Goal: Transaction & Acquisition: Purchase product/service

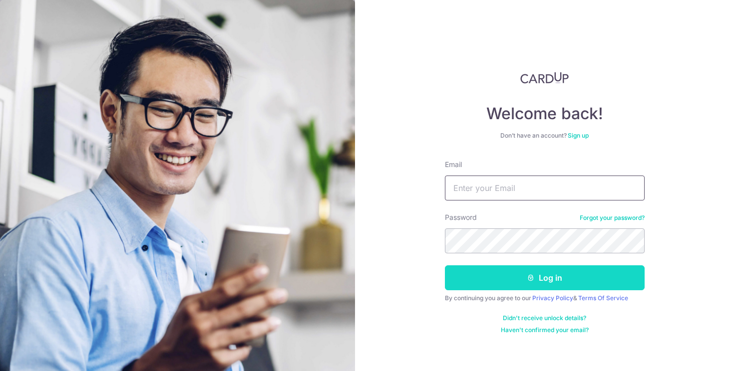
type input "[PERSON_NAME][EMAIL_ADDRESS][DOMAIN_NAME]"
click at [523, 268] on button "Log in" at bounding box center [545, 277] width 200 height 25
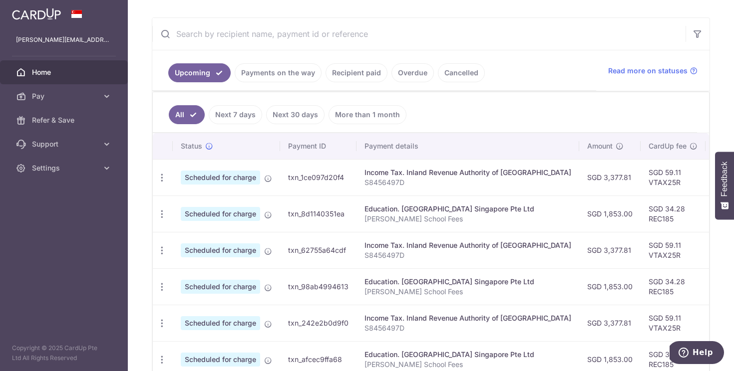
scroll to position [176, 0]
click at [164, 182] on icon "button" at bounding box center [162, 177] width 10 height 10
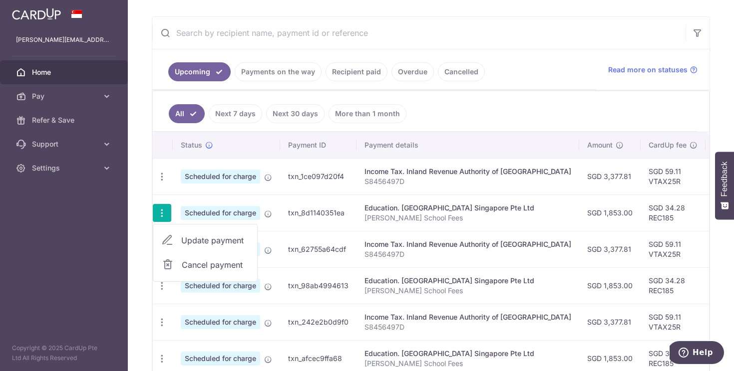
click at [199, 238] on span "Update payment" at bounding box center [215, 241] width 68 height 12
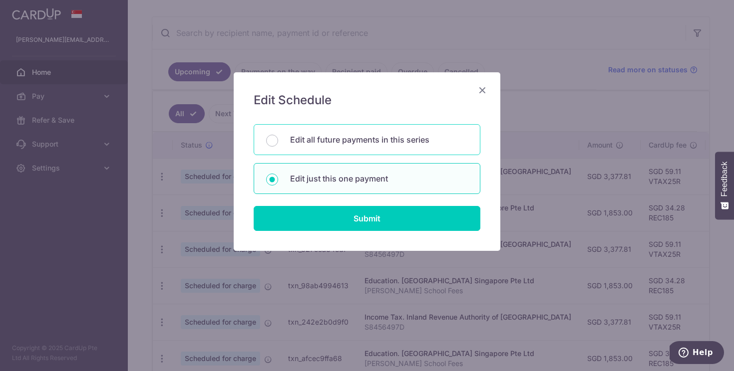
click at [343, 149] on div "Edit all future payments in this series" at bounding box center [366, 139] width 227 height 31
radio input "true"
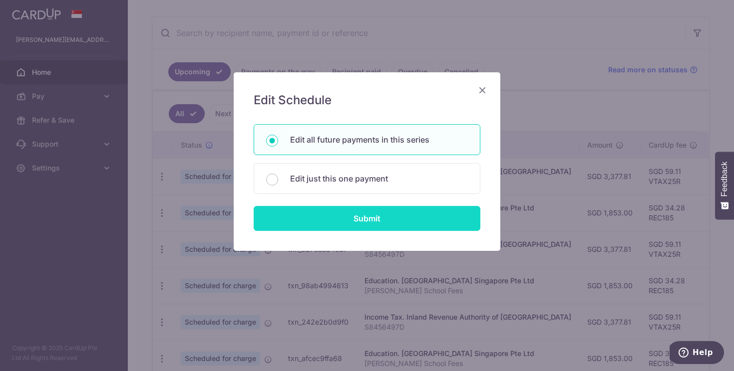
click at [373, 216] on input "Submit" at bounding box center [366, 218] width 227 height 25
radio input "true"
type input "1,853.00"
type input "Sebastian Chiu School Fees"
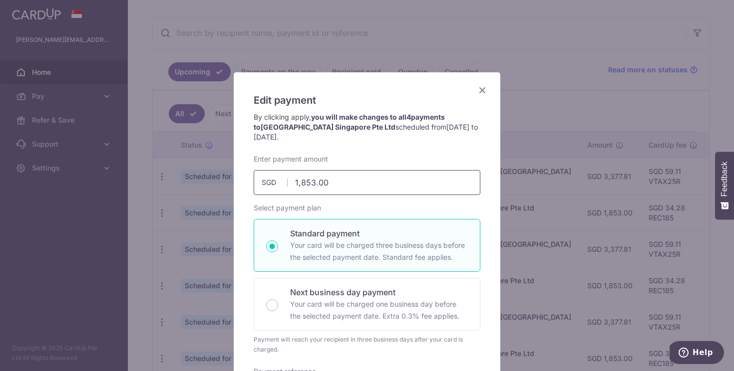
click at [353, 180] on input "1,853.00" at bounding box center [366, 182] width 227 height 25
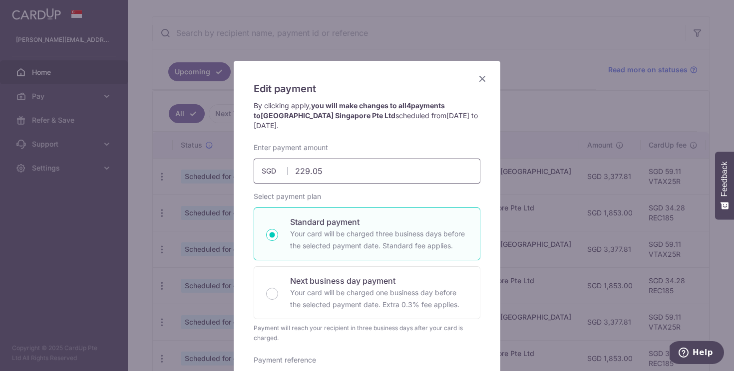
scroll to position [12, 0]
click at [308, 170] on input "229.05" at bounding box center [366, 170] width 227 height 25
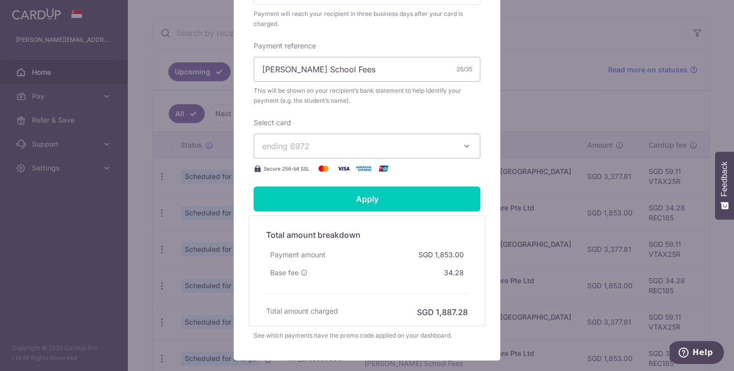
scroll to position [388, 0]
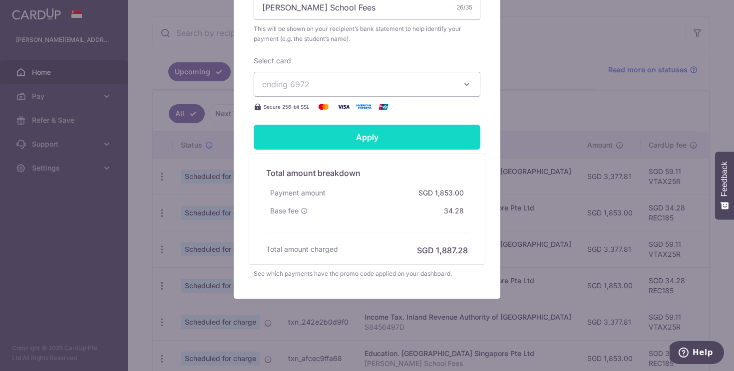
type input "2,229.05"
click at [375, 129] on input "Apply" at bounding box center [366, 137] width 227 height 25
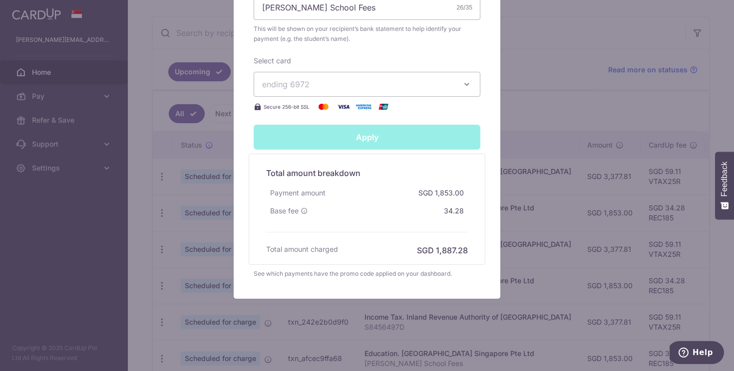
type input "Successfully Applied"
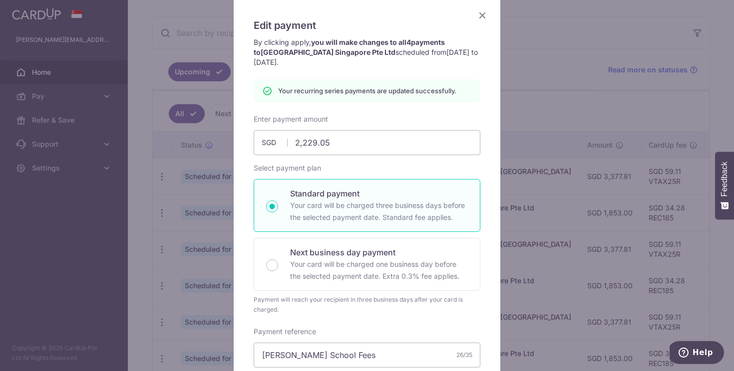
scroll to position [0, 0]
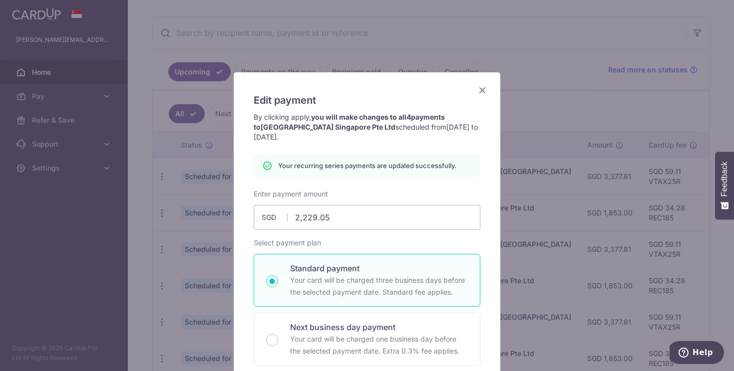
click at [483, 88] on icon "Close" at bounding box center [482, 90] width 12 height 12
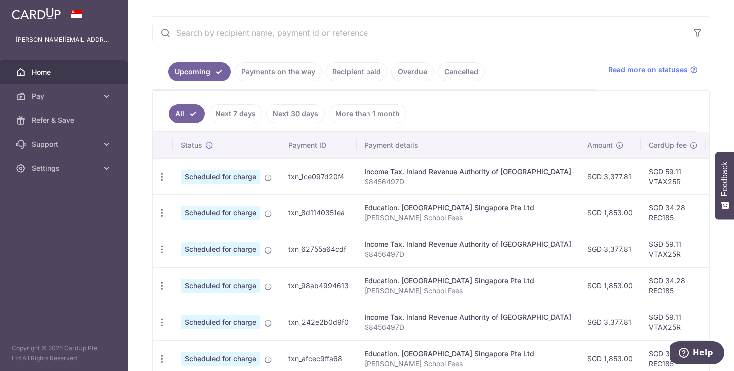
scroll to position [251, 0]
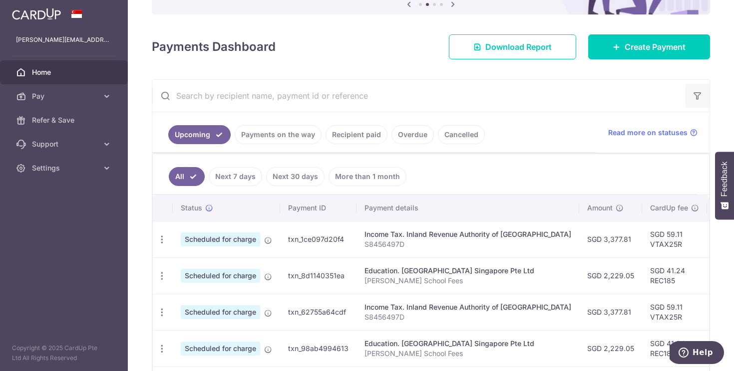
scroll to position [109, 0]
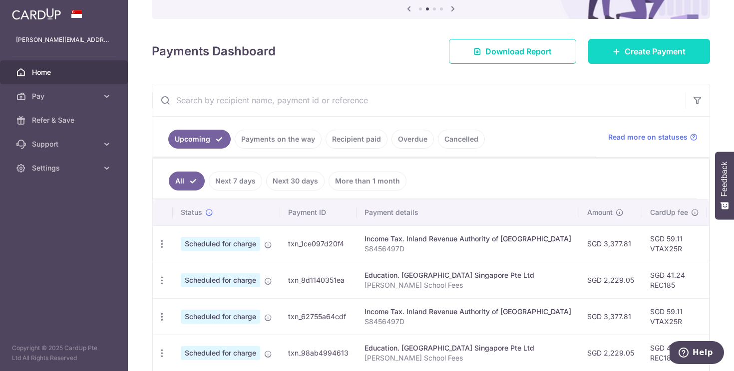
click at [674, 50] on span "Create Payment" at bounding box center [654, 51] width 61 height 12
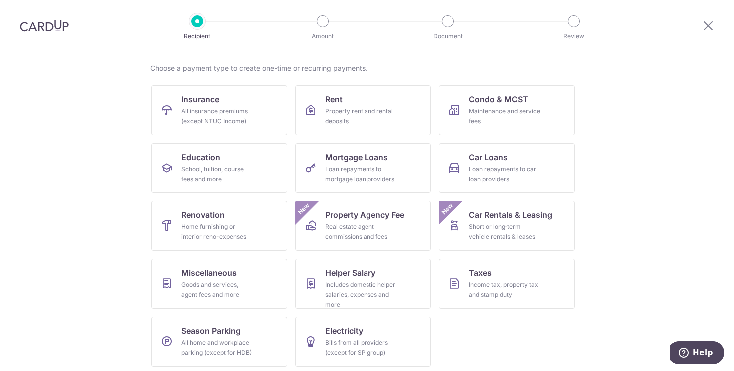
scroll to position [72, 0]
click at [384, 103] on link "Rent Property rent and rental deposits" at bounding box center [363, 110] width 136 height 50
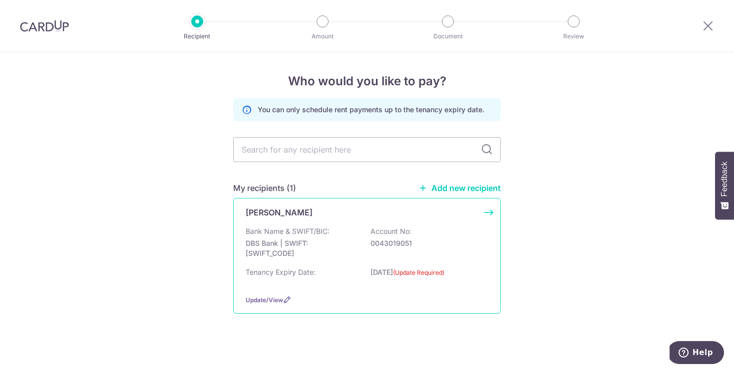
click at [427, 223] on div "Ng Chong Woon Bank Name & SWIFT/BIC: DBS Bank | SWIFT: DBSSSGSGXXX Account No: …" at bounding box center [366, 256] width 267 height 116
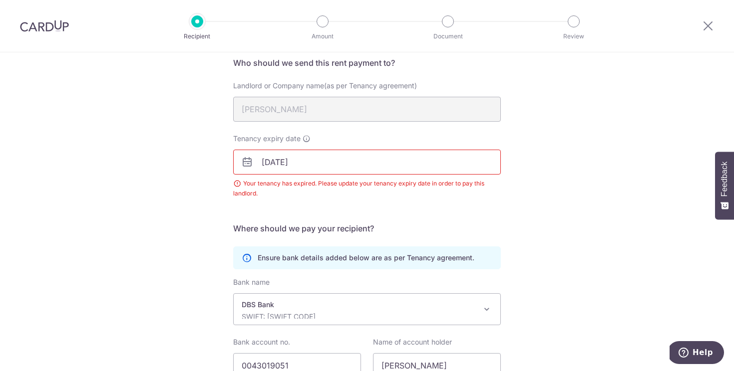
scroll to position [77, 0]
click at [386, 165] on input "[DATE]" at bounding box center [366, 164] width 267 height 25
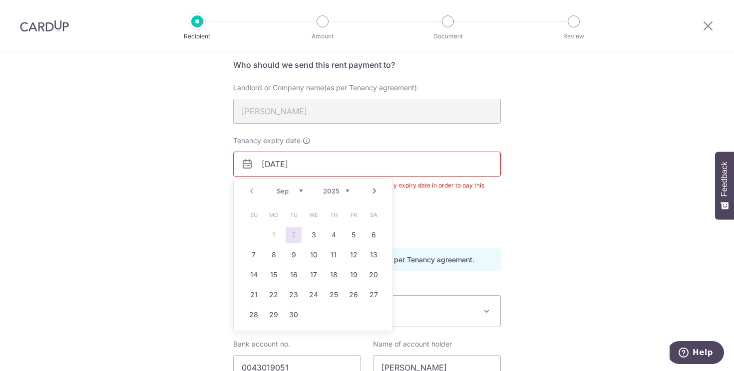
click at [375, 188] on link "Next" at bounding box center [374, 191] width 12 height 12
click at [339, 196] on div "Prev Next Sep Oct Nov Dec 2025 2026 2027 2028 2029 2030 2031 2032 2033 2034 2035" at bounding box center [313, 191] width 159 height 24
click at [340, 191] on select "2025 2026 2027 2028 2029 2030 2031 2032 2033 2034 2035" at bounding box center [336, 191] width 26 height 8
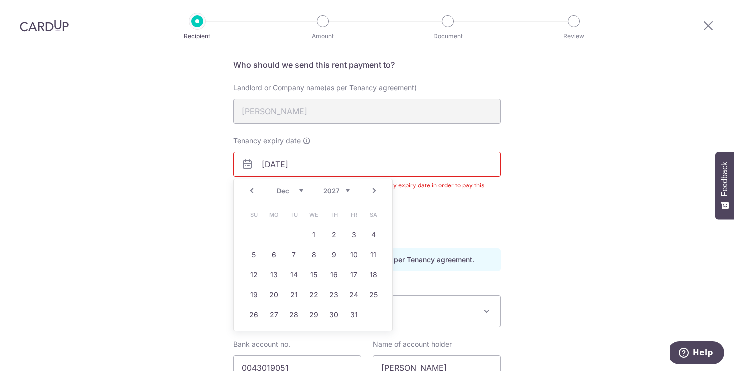
click at [291, 191] on select "Jan Feb Mar Apr May Jun Jul Aug Sep Oct Nov Dec" at bounding box center [289, 191] width 26 height 8
click at [252, 189] on link "Prev" at bounding box center [252, 191] width 12 height 12
click at [316, 311] on link "30" at bounding box center [313, 315] width 16 height 16
type input "[DATE]"
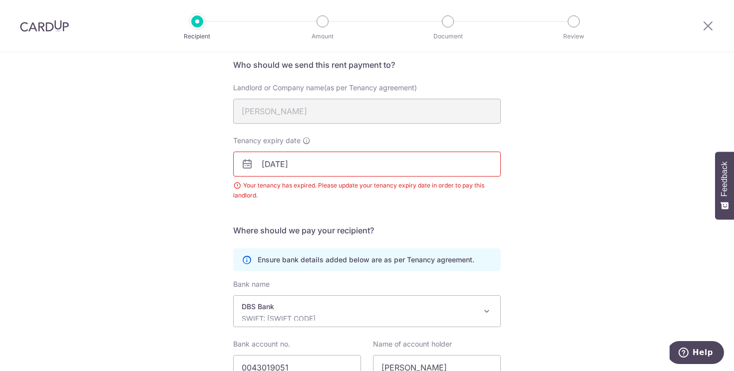
click at [412, 220] on form "Who should we send this rent payment to? Landlord or Company name(as per Tenanc…" at bounding box center [366, 236] width 267 height 354
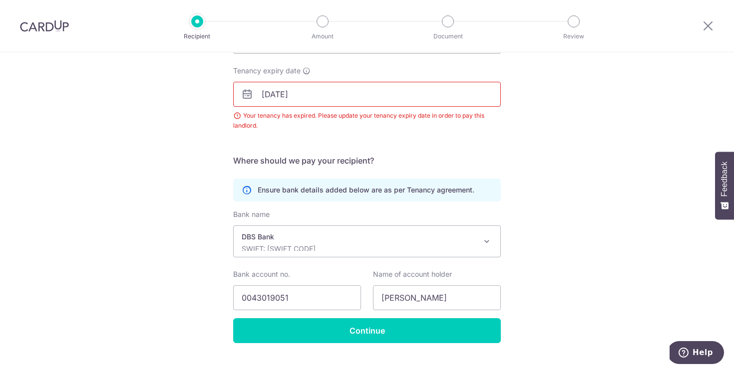
scroll to position [166, 0]
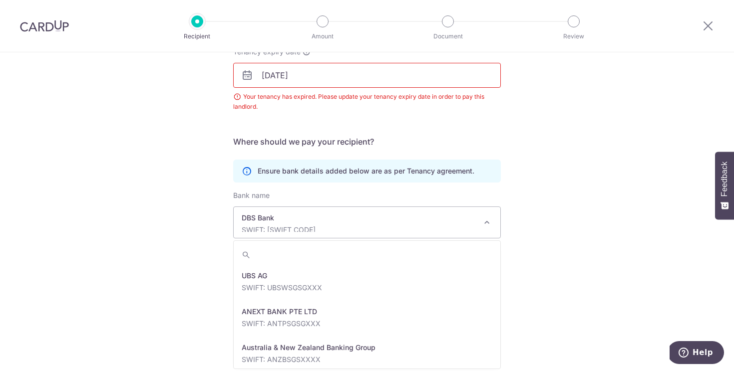
click at [417, 227] on p "SWIFT: DBSSSGSGXXX" at bounding box center [359, 230] width 235 height 10
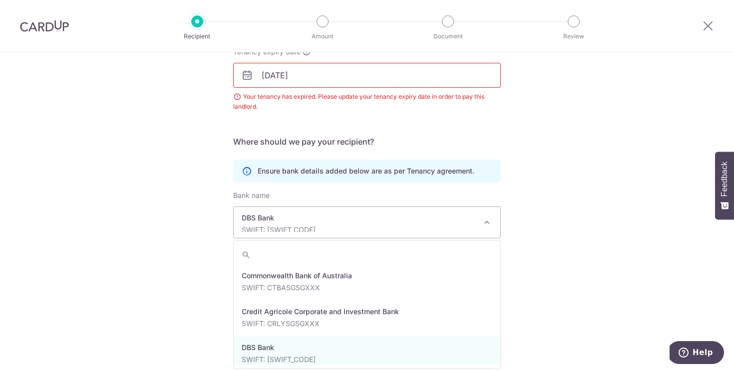
click at [553, 223] on div "Recipient Details Your recipient does not need a CardUp account to receive your…" at bounding box center [367, 128] width 734 height 485
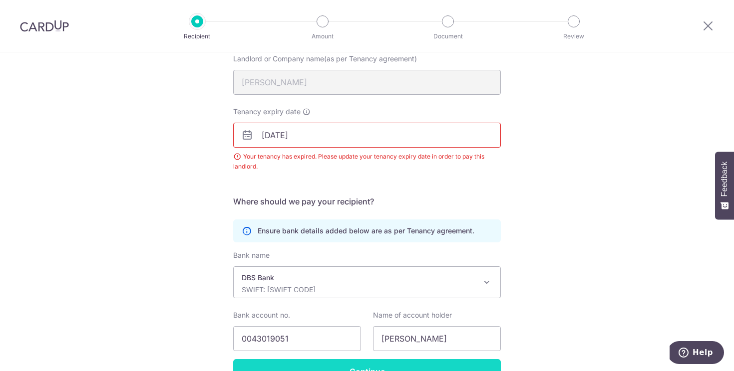
scroll to position [166, 0]
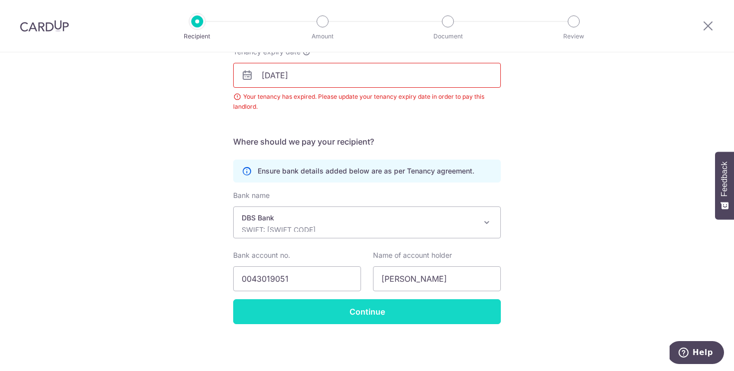
click at [453, 311] on input "Continue" at bounding box center [366, 311] width 267 height 25
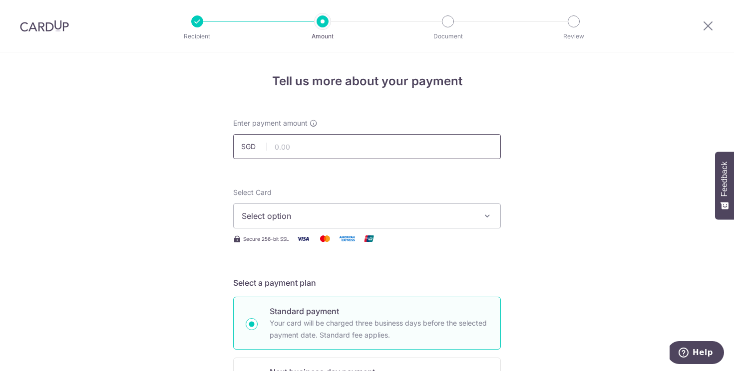
click at [292, 148] on input "text" at bounding box center [366, 146] width 267 height 25
type input "7,300.00"
click at [282, 202] on div "Select Card Select option Add credit card Your Cards **** 6972 **** 3140 **** 9…" at bounding box center [366, 208] width 267 height 41
click at [295, 216] on span "Select option" at bounding box center [358, 216] width 233 height 12
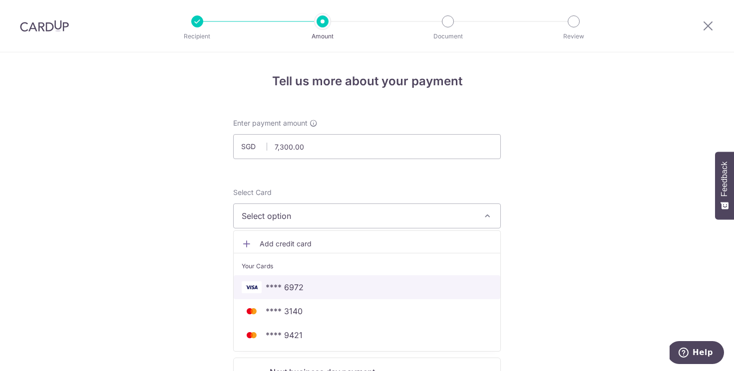
click at [319, 284] on span "**** 6972" at bounding box center [367, 287] width 250 height 12
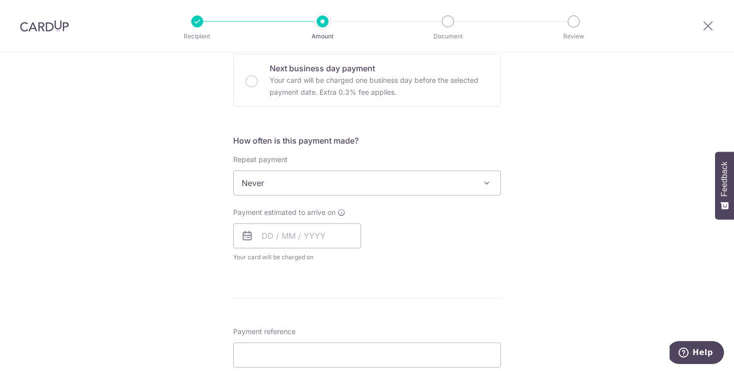
scroll to position [310, 0]
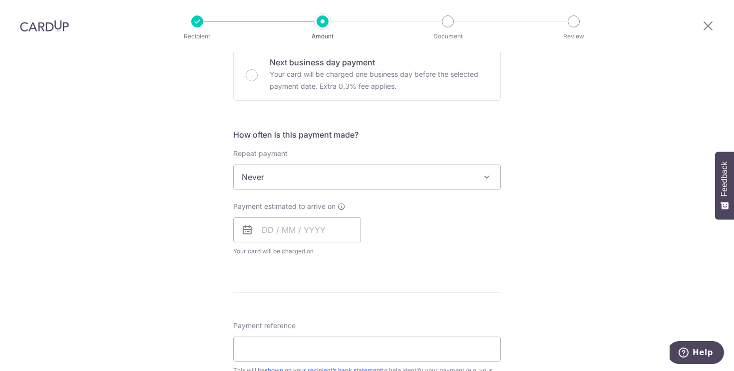
click at [291, 182] on span "Never" at bounding box center [367, 177] width 266 height 24
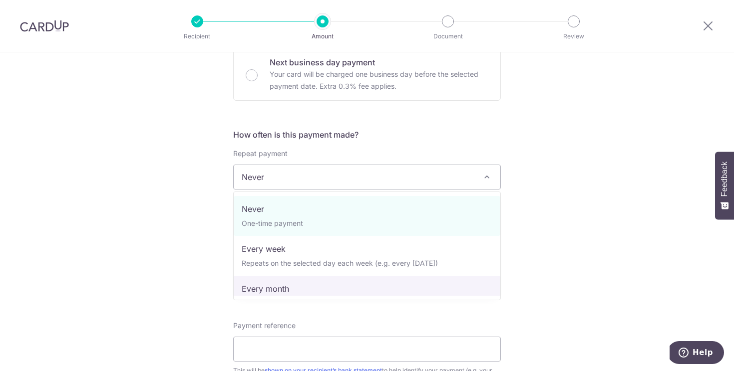
select select "3"
type input "[DATE]"
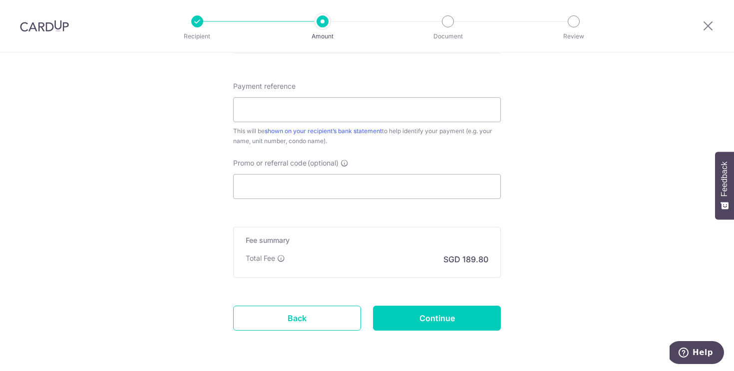
scroll to position [561, 0]
click at [364, 186] on input "Promo or referral code (optional)" at bounding box center [366, 185] width 267 height 25
paste input "SAVERENT179"
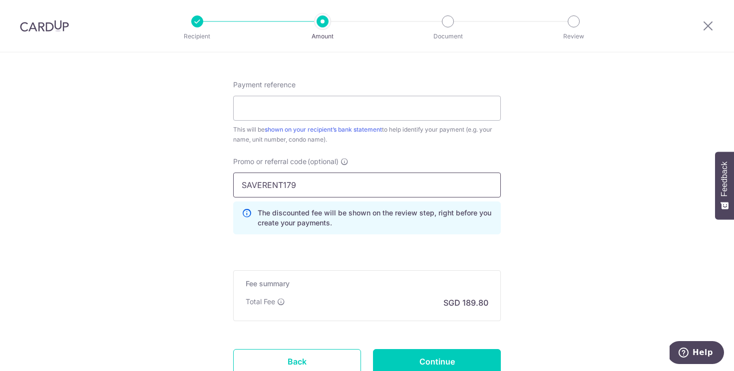
scroll to position [605, 0]
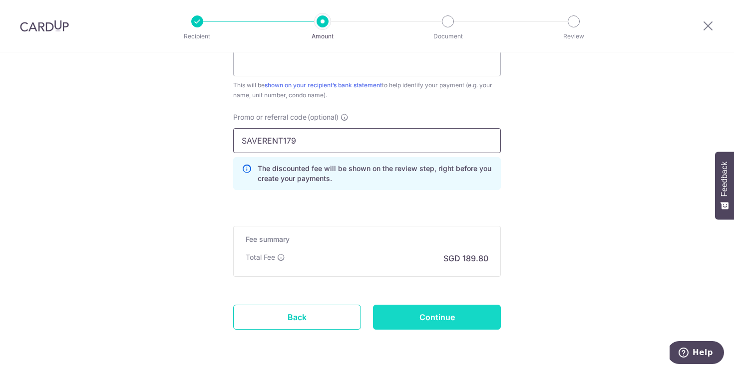
type input "SAVERENT179"
click at [466, 320] on input "Continue" at bounding box center [437, 317] width 128 height 25
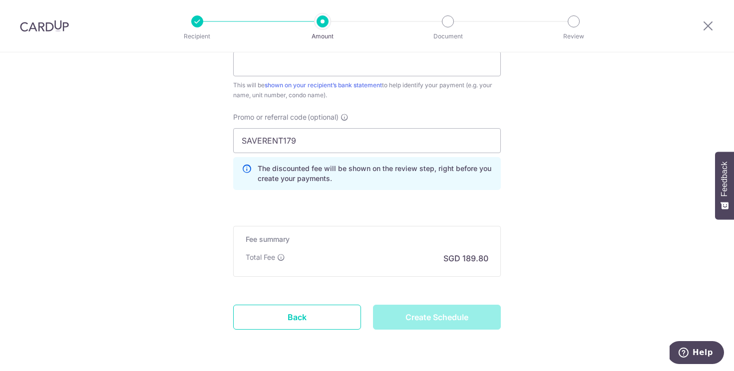
type input "Create Schedule"
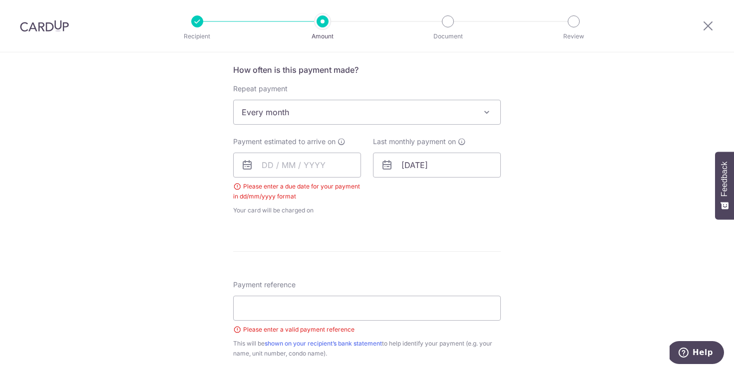
scroll to position [374, 0]
click at [267, 165] on input "text" at bounding box center [297, 165] width 128 height 25
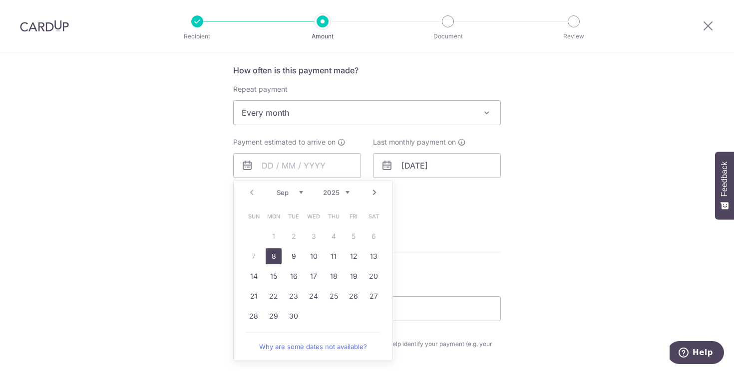
click at [244, 227] on table "Sun Mon Tue Wed Thu Fri Sat 1 2 3 4 5 6 7 8 9 10 11 12 13 14 15 16 17 18 19 20 …" at bounding box center [314, 267] width 140 height 120
click at [371, 192] on link "Next" at bounding box center [374, 193] width 12 height 12
click at [318, 236] on link "1" at bounding box center [313, 237] width 16 height 16
type input "[DATE]"
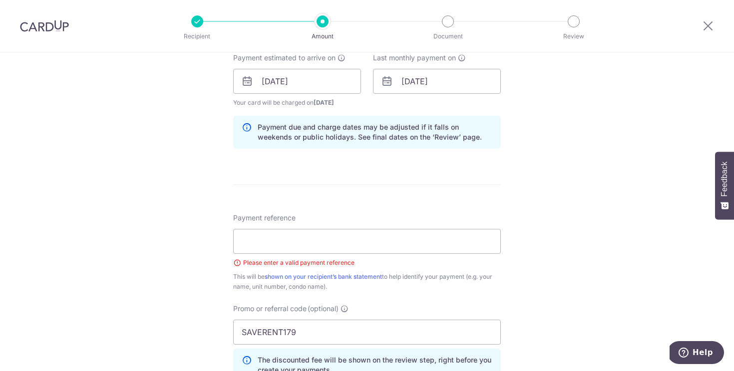
scroll to position [466, 0]
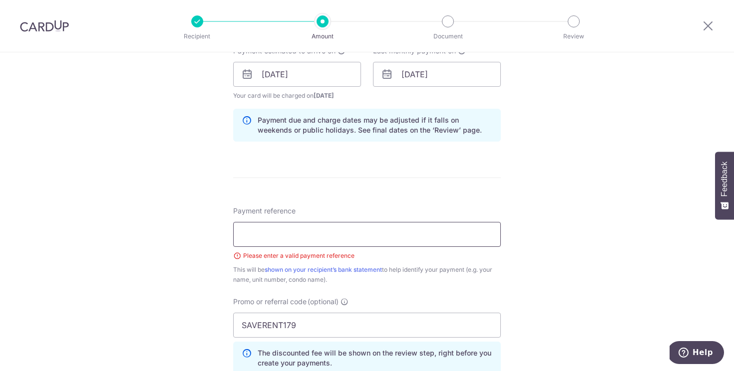
click at [354, 237] on input "Payment reference" at bounding box center [366, 234] width 267 height 25
type input "97 Marine Parade Rent"
click at [362, 313] on input "SAVERENT179" at bounding box center [366, 325] width 267 height 25
click at [184, 271] on div "Tell us more about your payment Enter payment amount SGD 7,300.00 7300.00 Selec…" at bounding box center [367, 88] width 734 height 1002
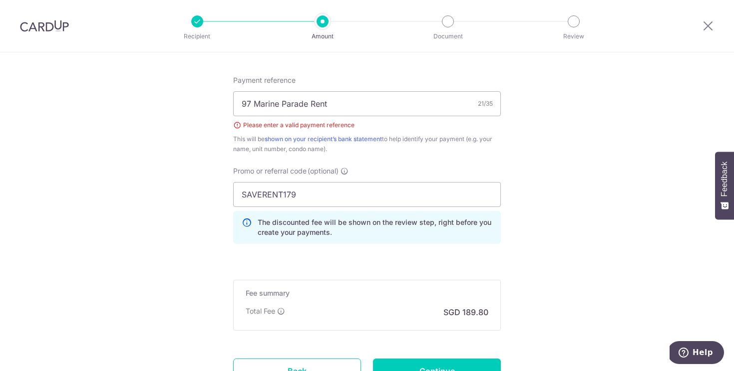
scroll to position [684, 0]
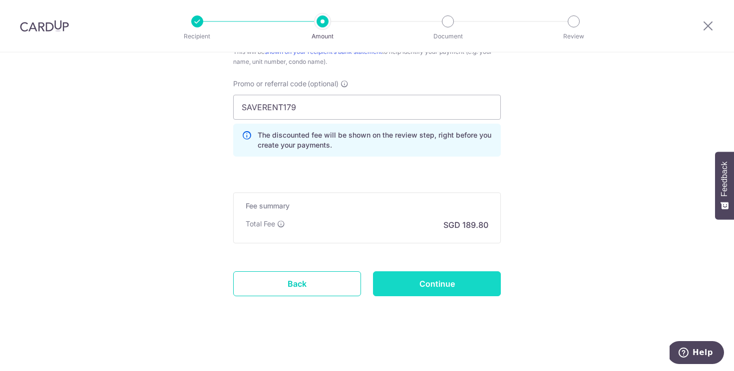
click at [453, 287] on input "Continue" at bounding box center [437, 283] width 128 height 25
type input "Create Schedule"
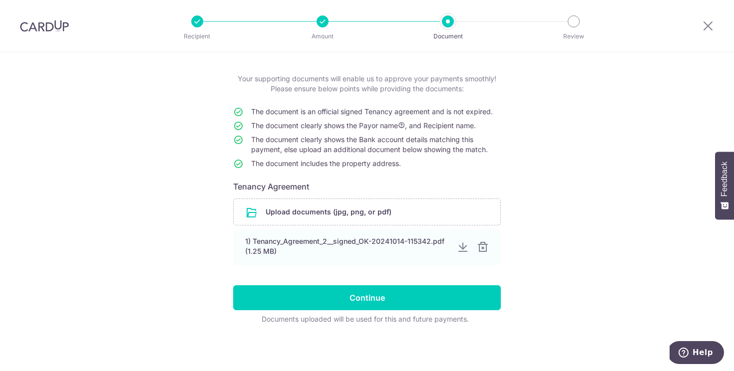
scroll to position [44, 0]
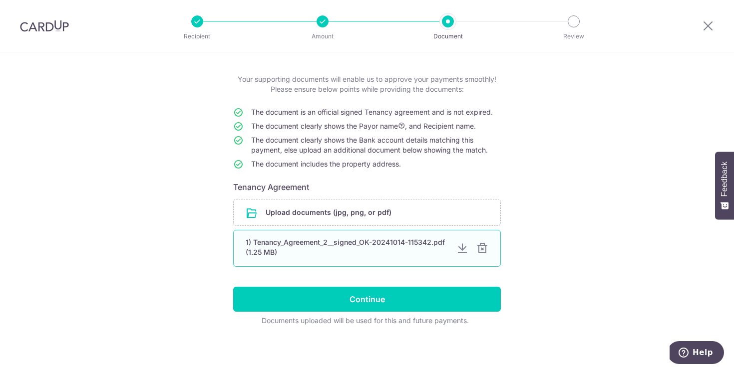
click at [484, 250] on div at bounding box center [482, 249] width 12 height 12
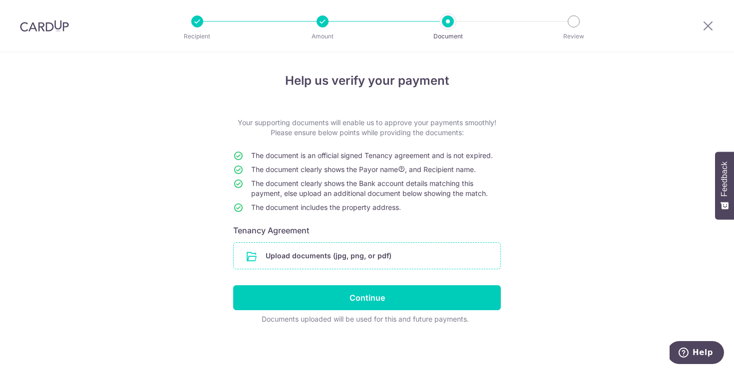
click at [334, 264] on input "file" at bounding box center [367, 256] width 266 height 26
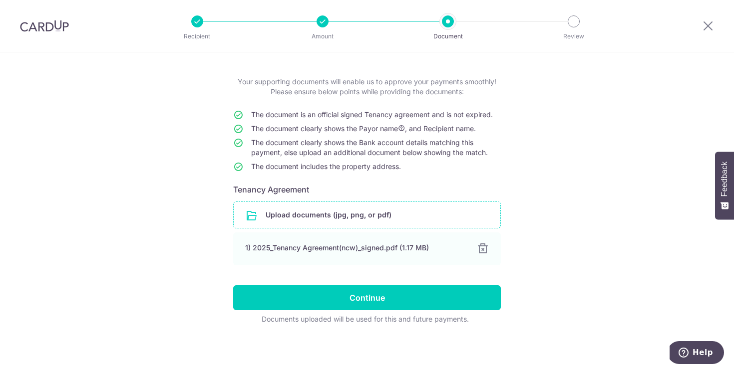
scroll to position [41, 0]
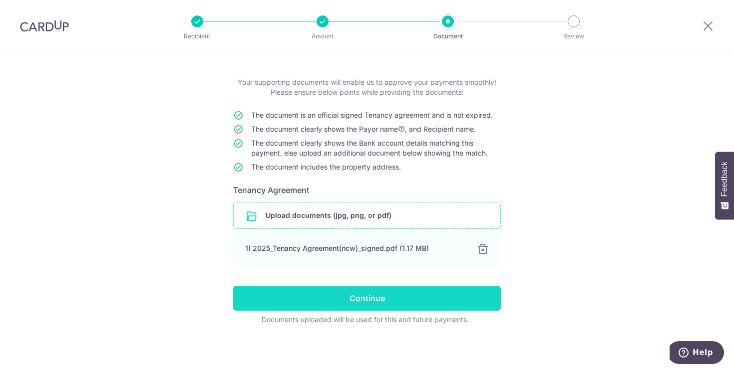
click at [411, 289] on input "Continue" at bounding box center [366, 298] width 267 height 25
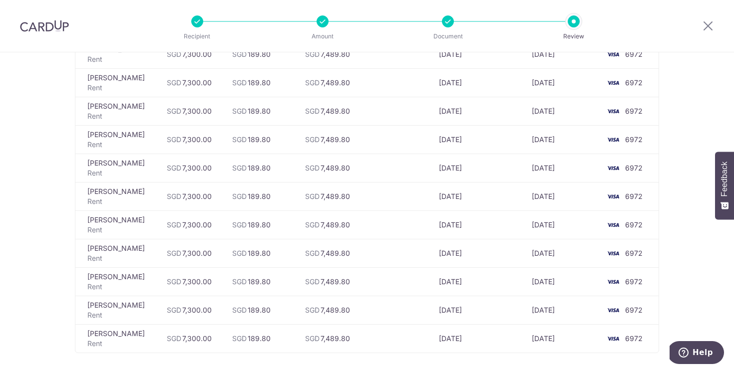
scroll to position [549, 0]
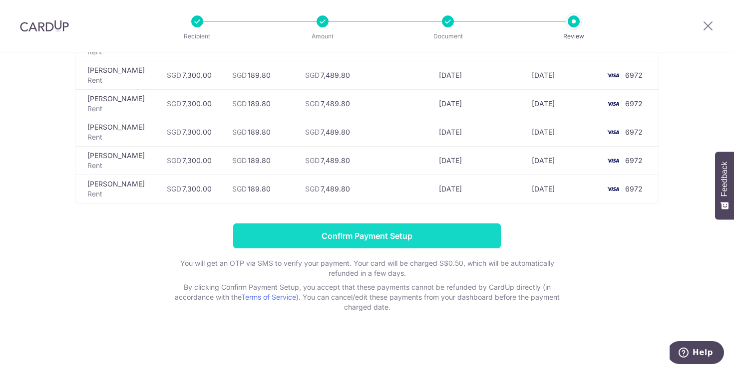
click at [390, 230] on input "Confirm Payment Setup" at bounding box center [366, 236] width 267 height 25
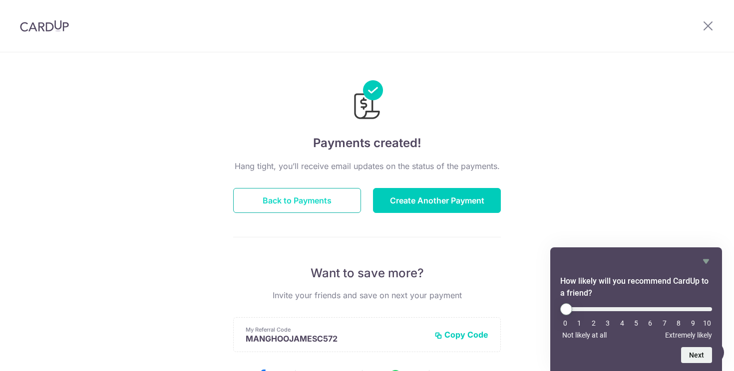
click at [339, 197] on button "Back to Payments" at bounding box center [297, 200] width 128 height 25
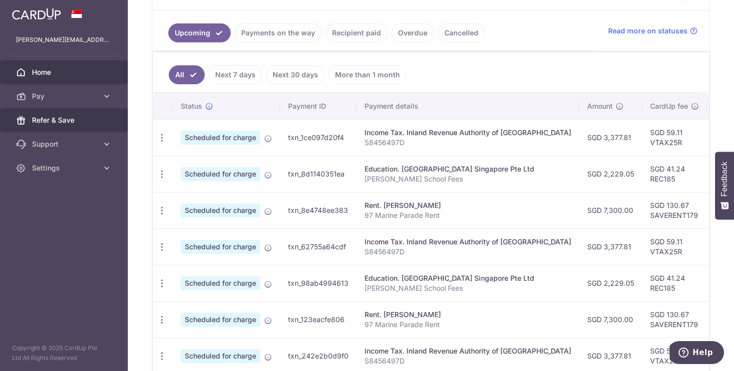
click at [69, 122] on span "Refer & Save" at bounding box center [65, 120] width 66 height 10
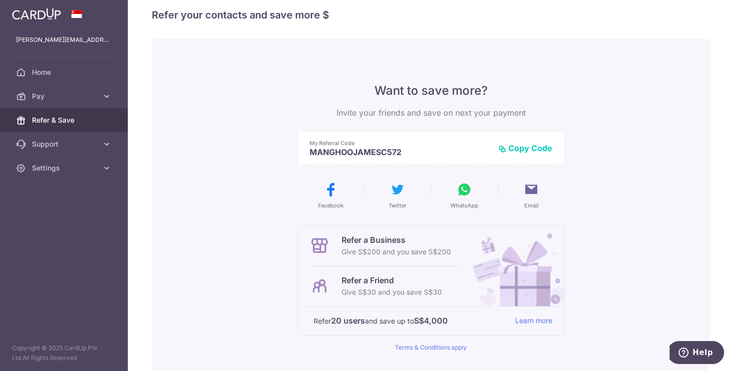
scroll to position [16, 0]
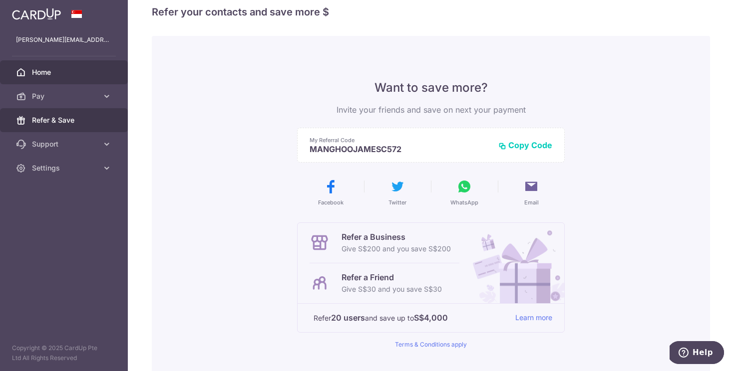
click at [28, 69] on link "Home" at bounding box center [64, 72] width 128 height 24
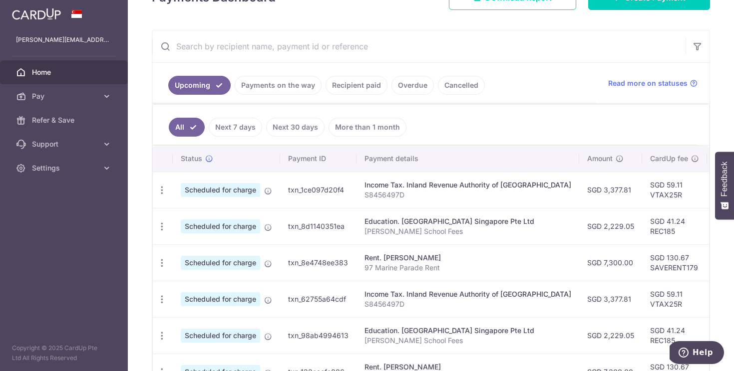
scroll to position [164, 0]
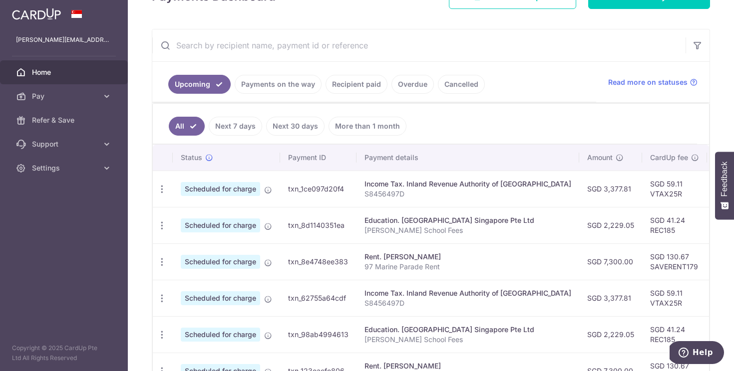
click at [517, 183] on div "Income Tax. Inland Revenue Authority of [GEOGRAPHIC_DATA]" at bounding box center [467, 184] width 207 height 10
click at [163, 191] on icon "button" at bounding box center [162, 189] width 10 height 10
click at [190, 216] on span "Update payment" at bounding box center [215, 217] width 68 height 12
radio input "true"
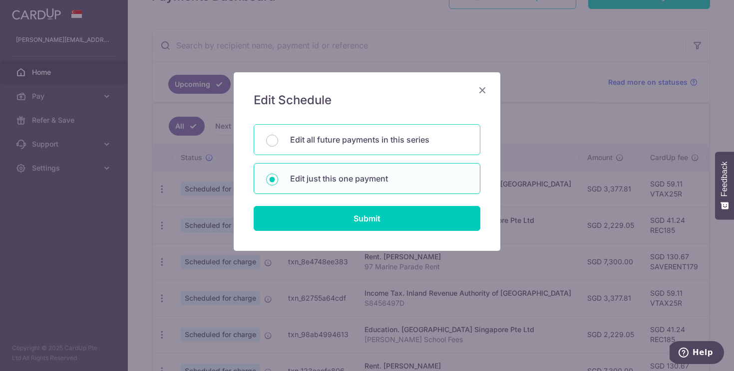
click at [328, 144] on p "Edit all future payments in this series" at bounding box center [379, 140] width 178 height 12
click at [278, 144] on input "Edit all future payments in this series" at bounding box center [272, 141] width 12 height 12
radio input "true"
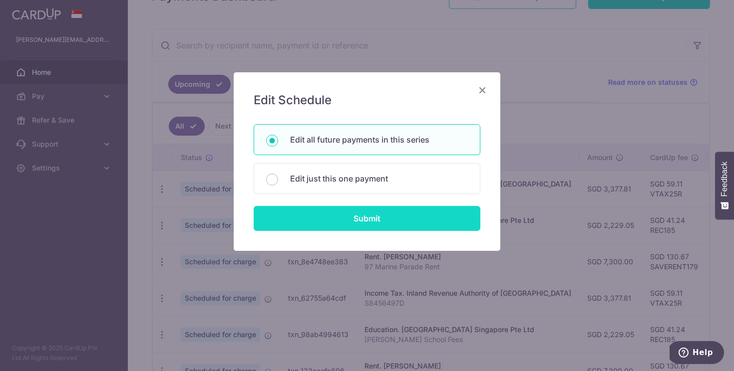
click at [350, 213] on input "Submit" at bounding box center [366, 218] width 227 height 25
radio input "true"
type input "3,377.81"
type input "S8456497D"
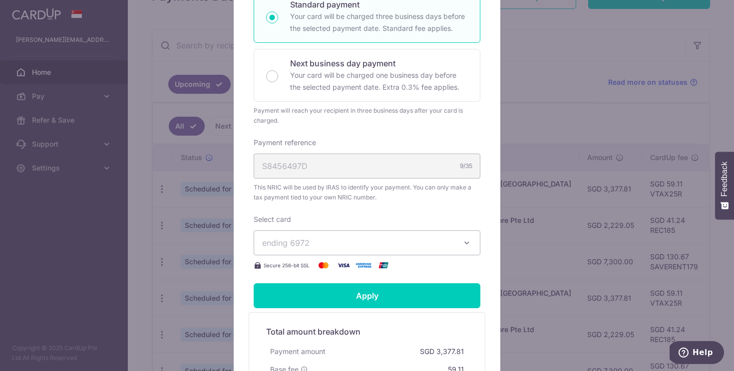
scroll to position [229, 0]
click at [357, 238] on span "ending 6972" at bounding box center [358, 243] width 192 height 12
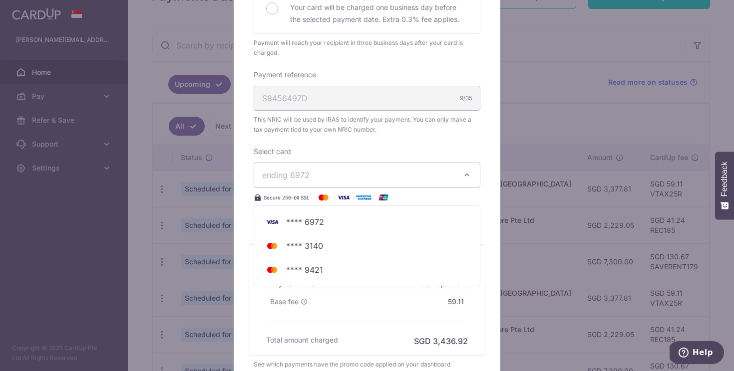
scroll to position [298, 0]
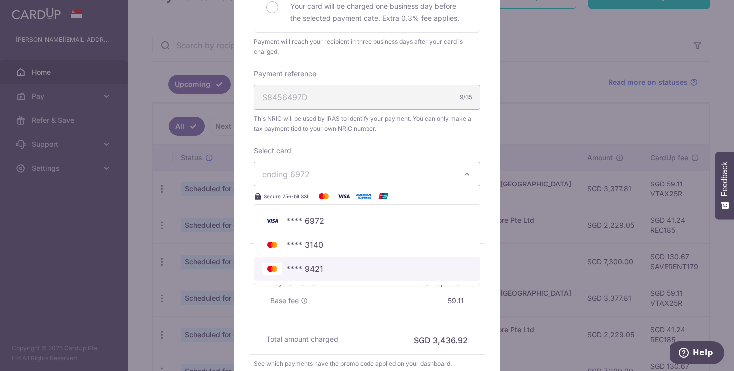
click at [351, 268] on span "**** 9421" at bounding box center [367, 269] width 210 height 12
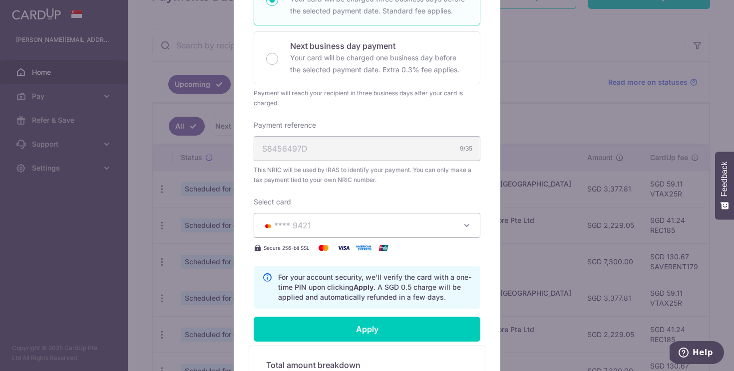
scroll to position [249, 0]
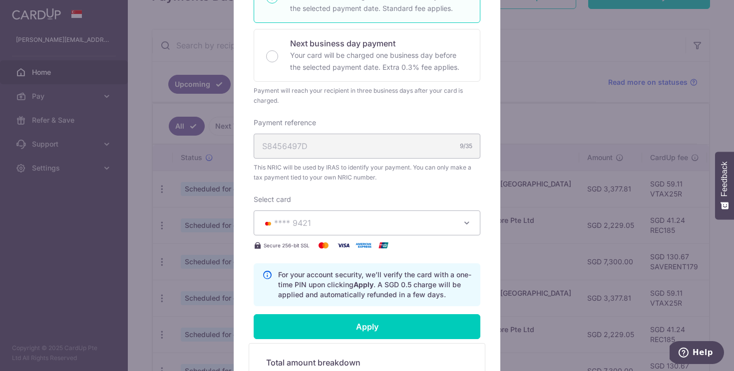
click at [420, 225] on span "**** 9421" at bounding box center [358, 223] width 192 height 12
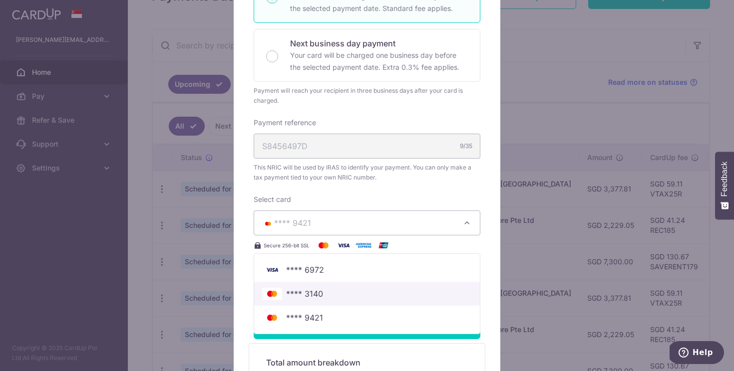
click at [397, 294] on span "**** 3140" at bounding box center [367, 294] width 210 height 12
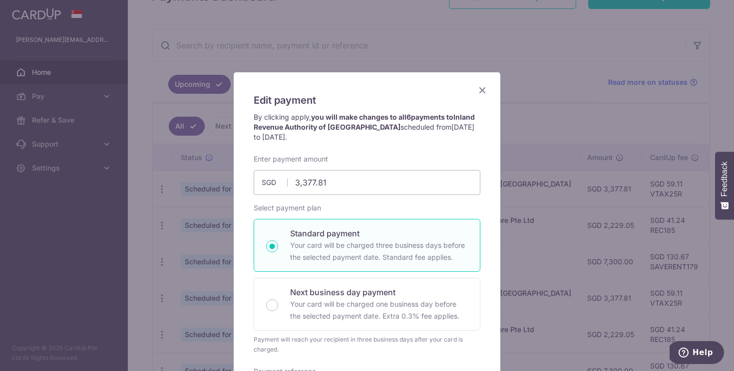
scroll to position [24, 0]
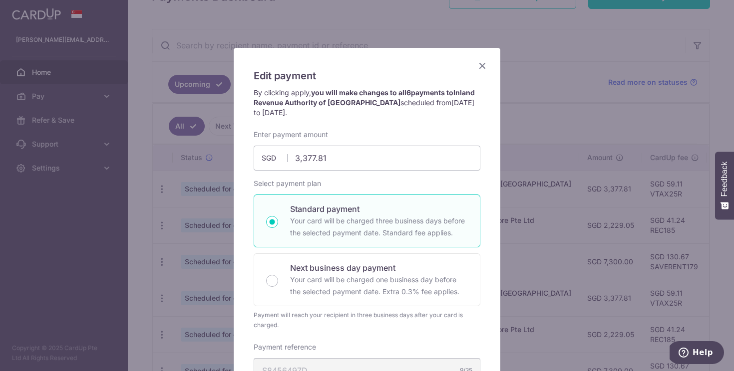
click at [484, 65] on icon "Close" at bounding box center [482, 65] width 12 height 12
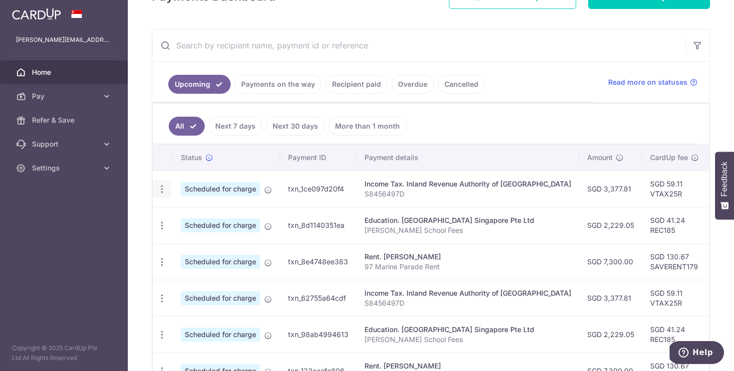
click at [170, 193] on div "Update payment Cancel payment" at bounding box center [162, 189] width 18 height 18
click at [162, 190] on icon "button" at bounding box center [162, 189] width 10 height 10
click at [201, 217] on span "Update payment" at bounding box center [215, 217] width 68 height 12
radio input "true"
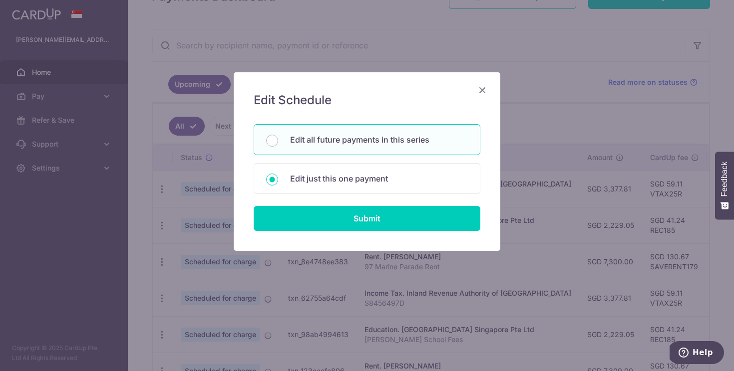
click at [360, 132] on div "Edit all future payments in this series" at bounding box center [366, 139] width 227 height 31
radio input "true"
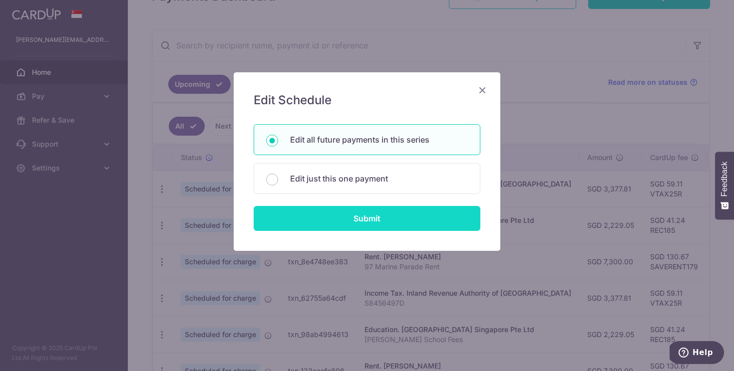
click at [371, 212] on input "Submit" at bounding box center [366, 218] width 227 height 25
radio input "true"
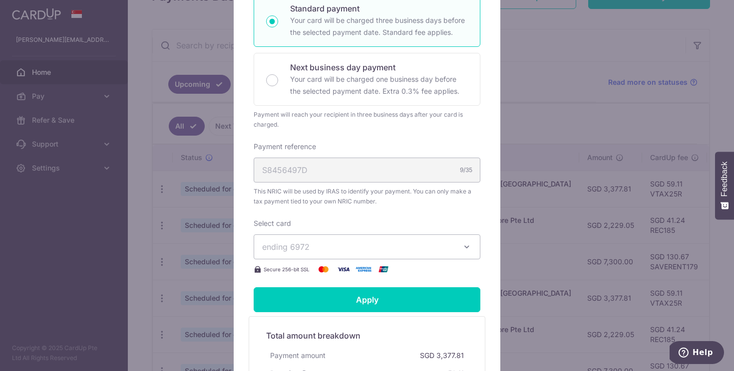
scroll to position [226, 0]
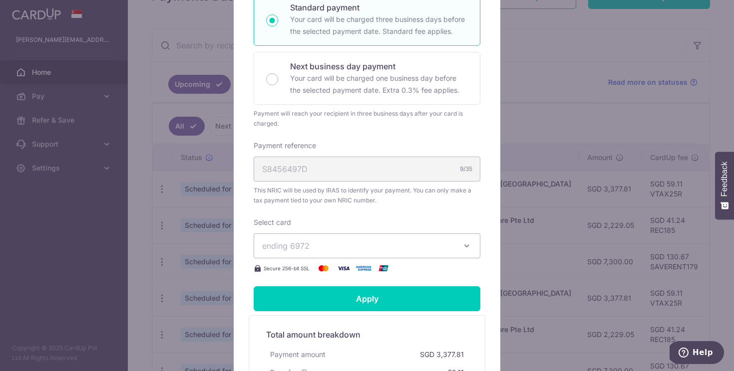
click at [374, 241] on span "ending 6972" at bounding box center [358, 246] width 192 height 12
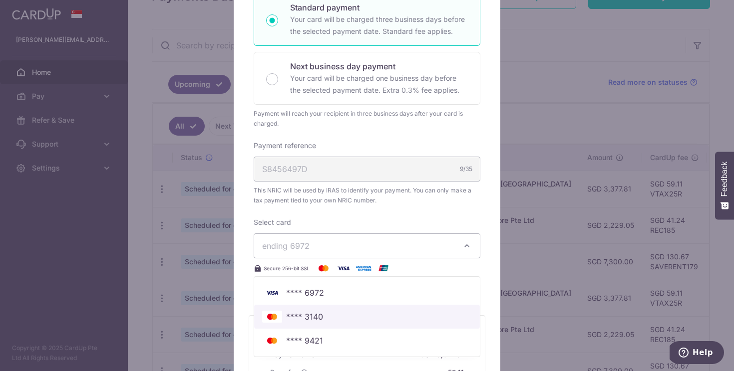
click at [360, 313] on span "**** 3140" at bounding box center [367, 317] width 210 height 12
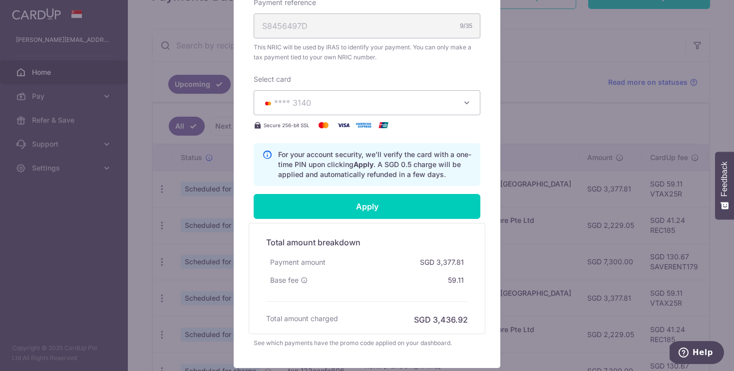
scroll to position [371, 0]
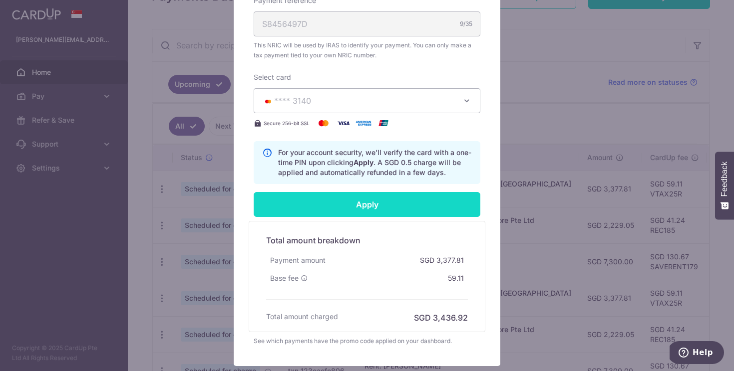
click at [390, 210] on input "Apply" at bounding box center [366, 204] width 227 height 25
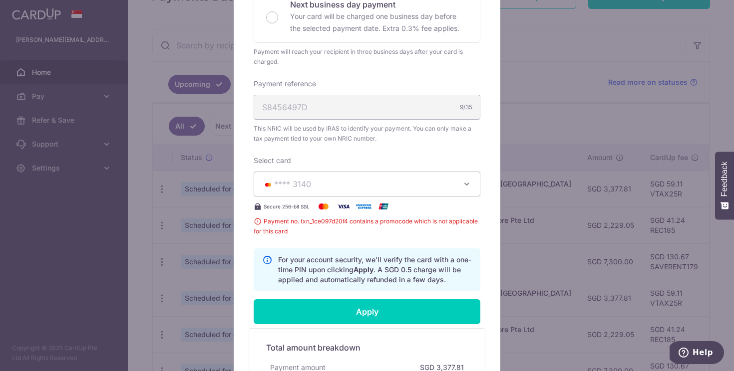
scroll to position [0, 0]
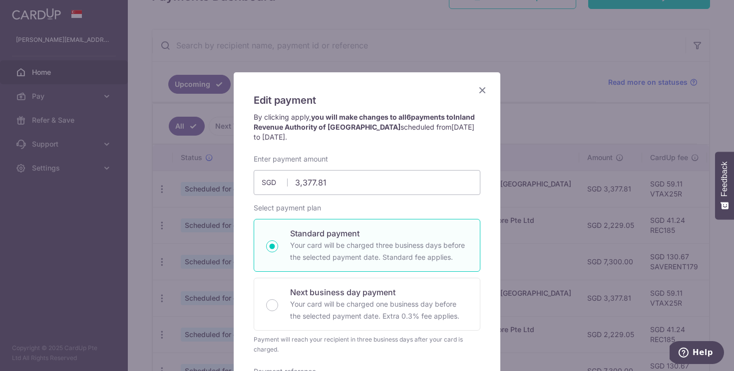
click at [481, 87] on icon "Close" at bounding box center [482, 90] width 12 height 12
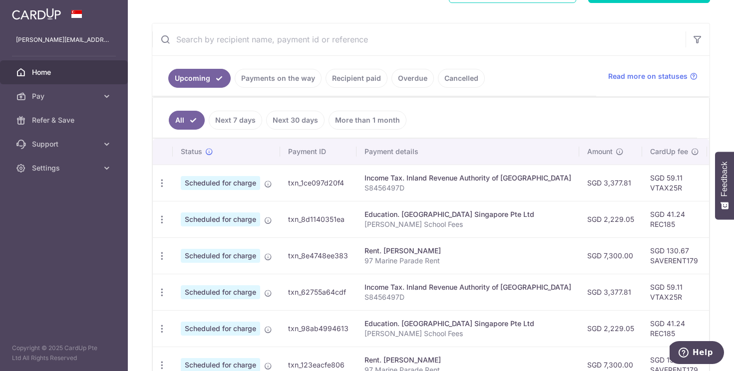
scroll to position [170, 0]
click at [164, 184] on icon "button" at bounding box center [162, 183] width 10 height 10
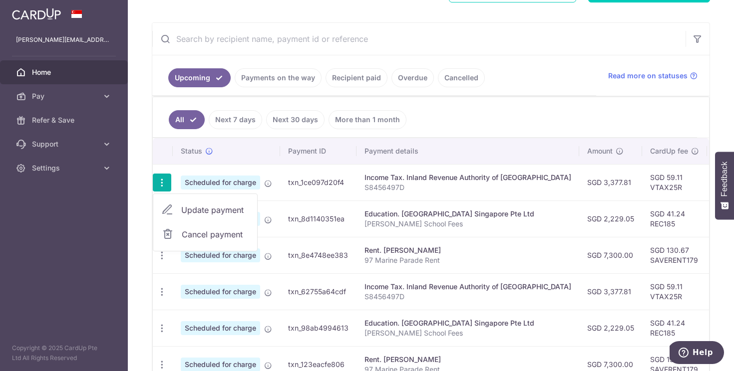
click at [183, 211] on span "Update payment" at bounding box center [215, 210] width 68 height 12
radio input "true"
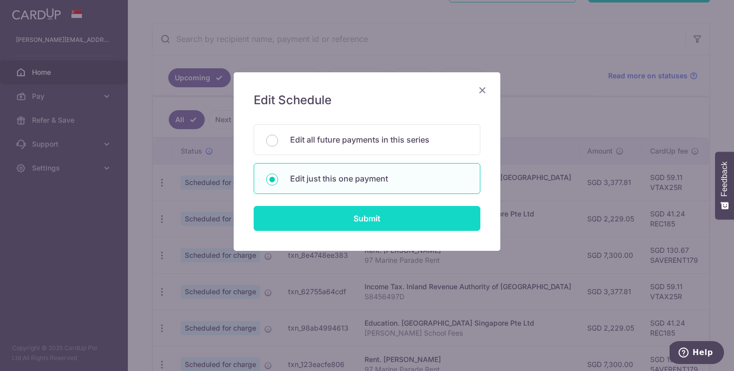
click at [347, 211] on input "Submit" at bounding box center [366, 218] width 227 height 25
radio input "true"
type input "3,377.81"
type input "[DATE]"
type input "S8456497D"
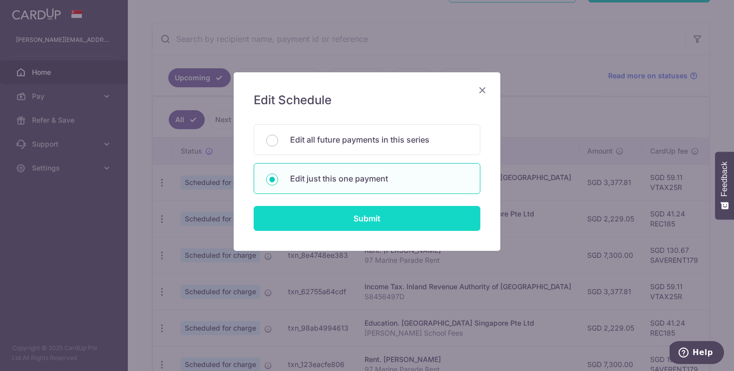
type input "VTAX25R"
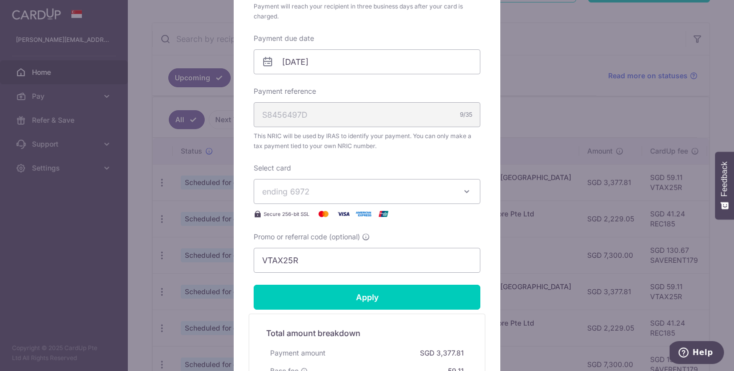
scroll to position [298, 0]
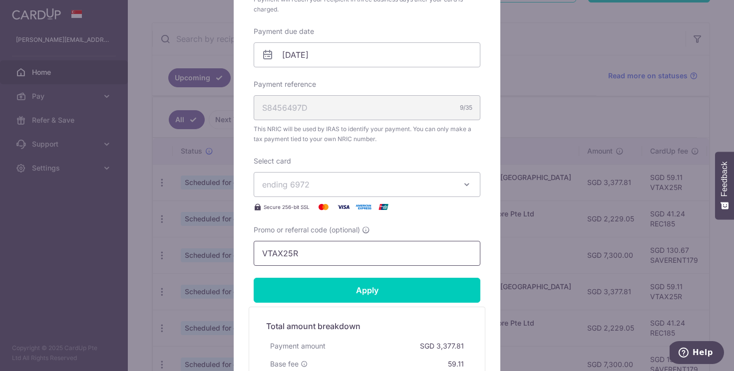
click at [349, 260] on input "VTAX25R" at bounding box center [366, 253] width 227 height 25
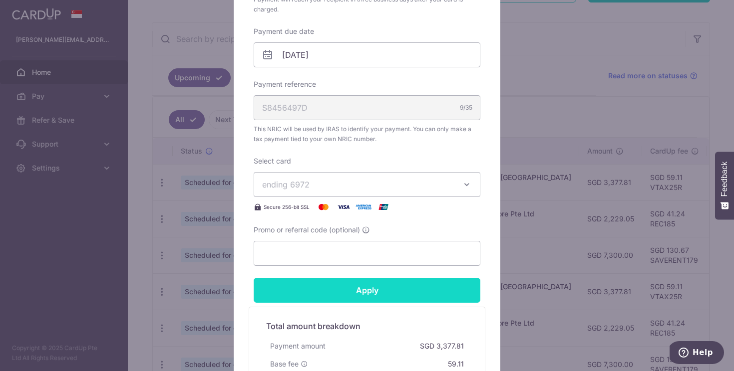
click at [372, 292] on input "Apply" at bounding box center [366, 290] width 227 height 25
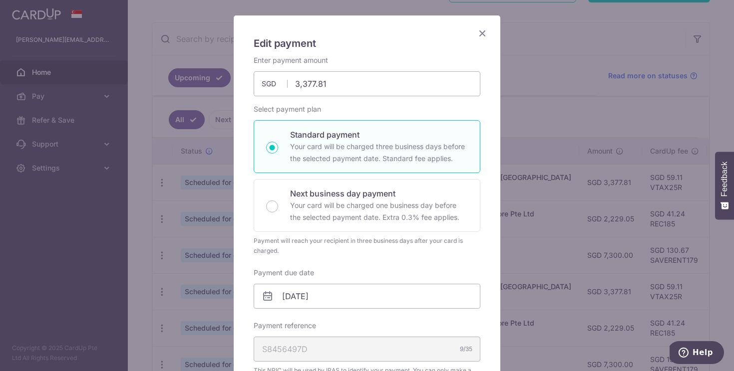
scroll to position [56, 0]
click at [483, 35] on icon "Close" at bounding box center [482, 33] width 12 height 12
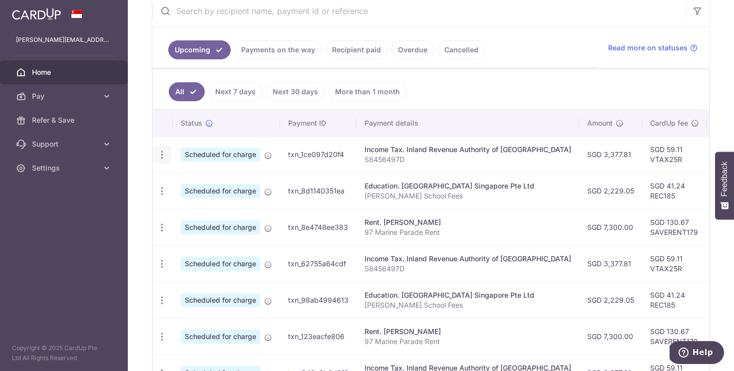
click at [162, 154] on icon "button" at bounding box center [162, 155] width 10 height 10
click at [163, 154] on icon "button" at bounding box center [162, 155] width 10 height 10
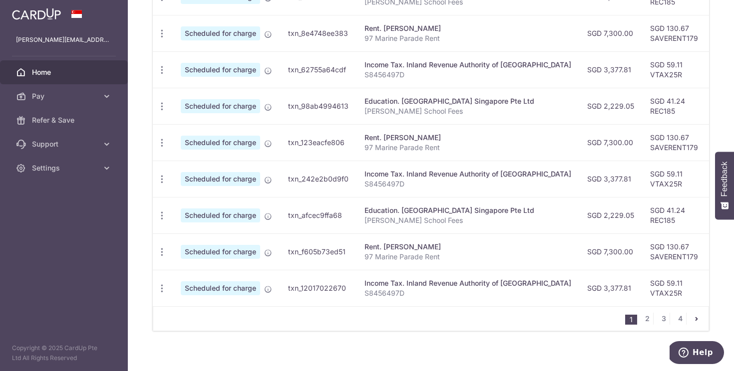
scroll to position [400, 0]
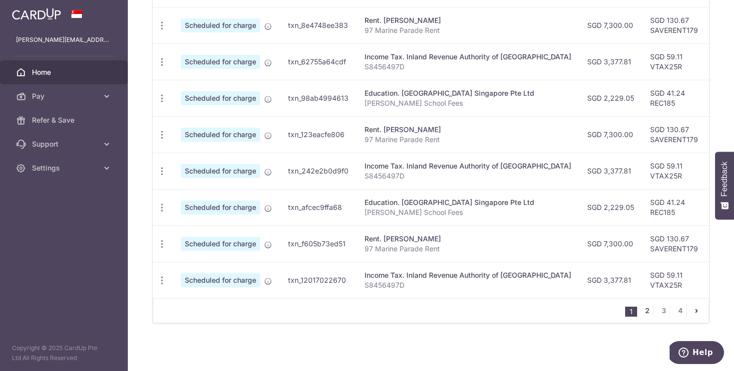
click at [647, 311] on link "2" at bounding box center [647, 311] width 12 height 12
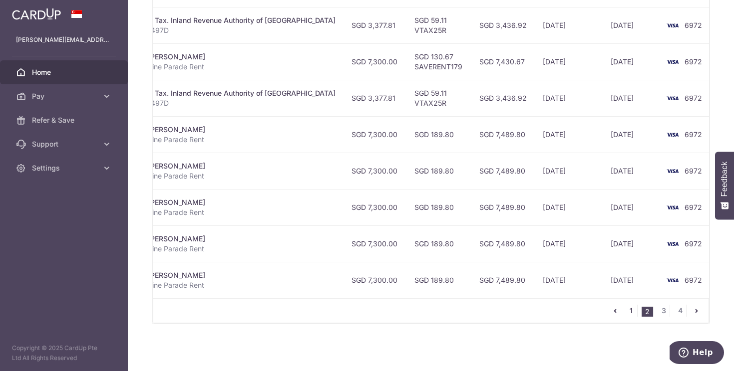
click at [631, 310] on link "1" at bounding box center [631, 311] width 12 height 12
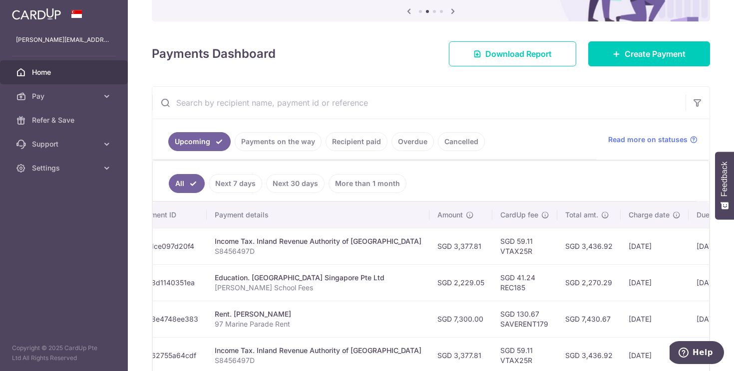
scroll to position [0, 0]
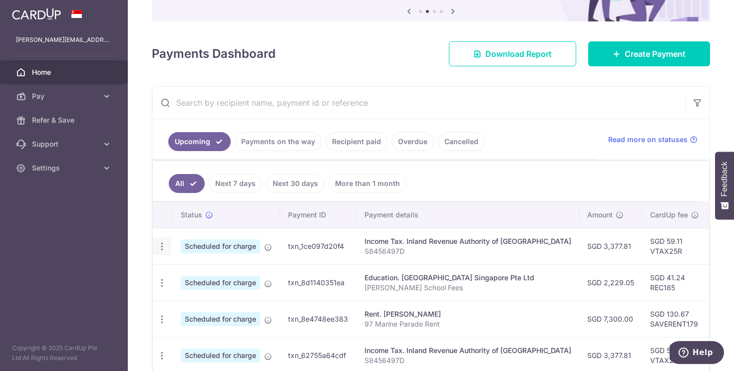
click at [162, 248] on icon "button" at bounding box center [162, 247] width 10 height 10
click at [217, 301] on span "Cancel payment" at bounding box center [215, 298] width 67 height 12
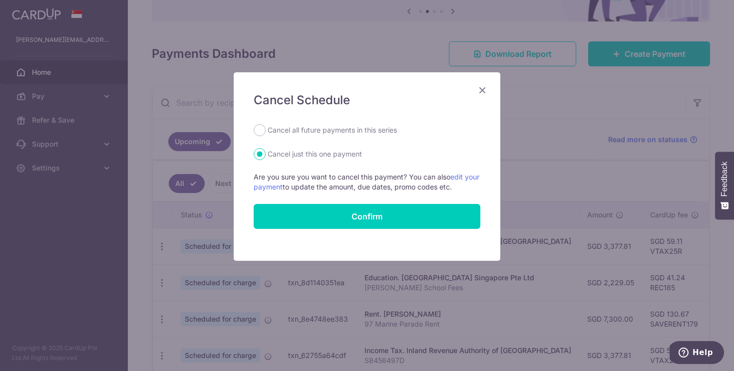
click at [322, 132] on label "Cancel all future payments in this series" at bounding box center [331, 130] width 129 height 12
click at [265, 132] on input "Cancel all future payments in this series" at bounding box center [259, 130] width 12 height 12
radio input "true"
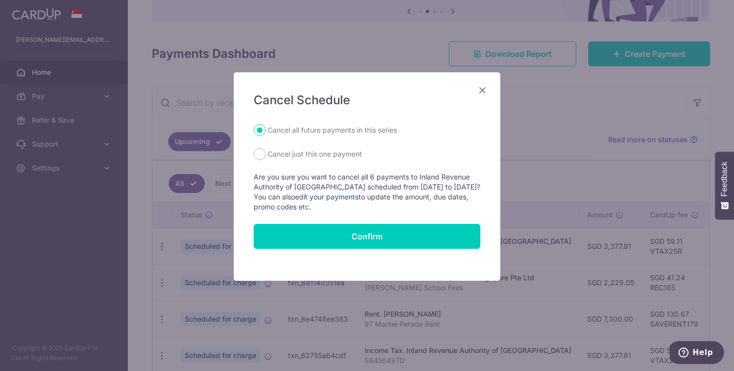
click at [341, 198] on link "edit your payments" at bounding box center [326, 197] width 63 height 8
click at [488, 92] on icon "Close" at bounding box center [482, 90] width 12 height 12
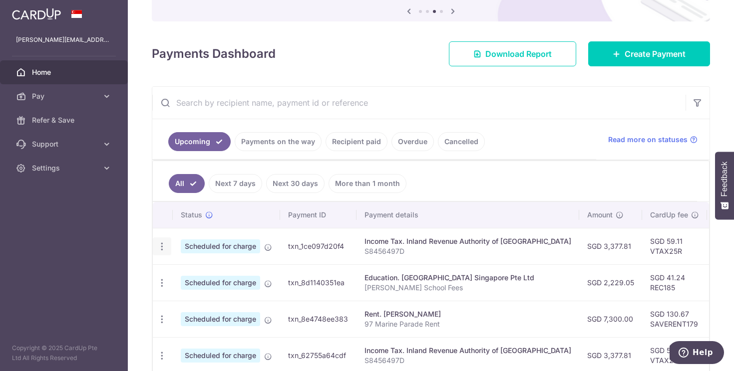
click at [164, 252] on div "Update payment Cancel payment" at bounding box center [162, 247] width 18 height 18
click at [162, 247] on icon "button" at bounding box center [162, 247] width 10 height 10
click at [210, 274] on span "Update payment" at bounding box center [215, 274] width 68 height 12
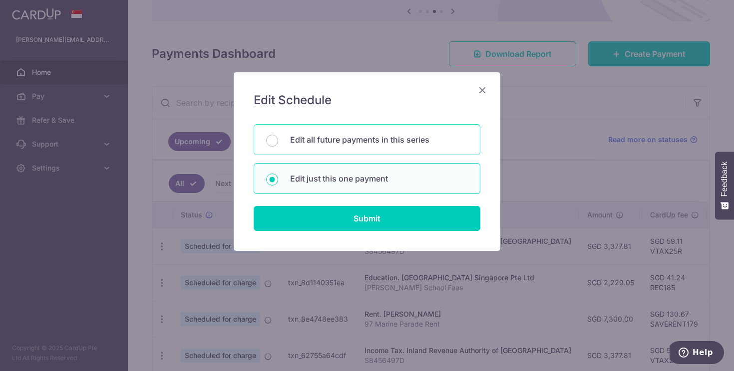
click at [384, 142] on p "Edit all future payments in this series" at bounding box center [379, 140] width 178 height 12
click at [278, 142] on input "Edit all future payments in this series" at bounding box center [272, 141] width 12 height 12
radio input "true"
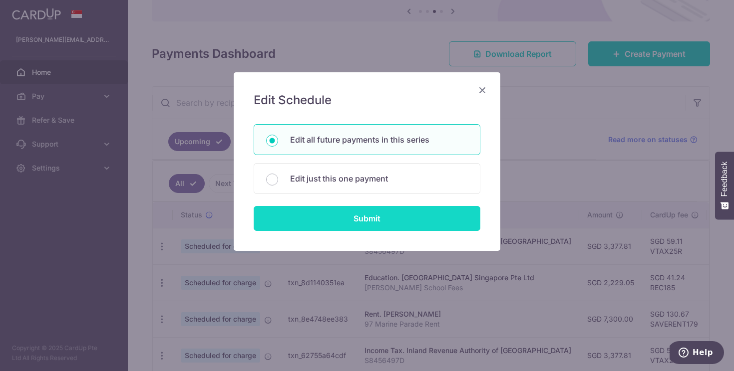
click at [399, 224] on input "Submit" at bounding box center [366, 218] width 227 height 25
radio input "true"
type input "3,377.81"
type input "S8456497D"
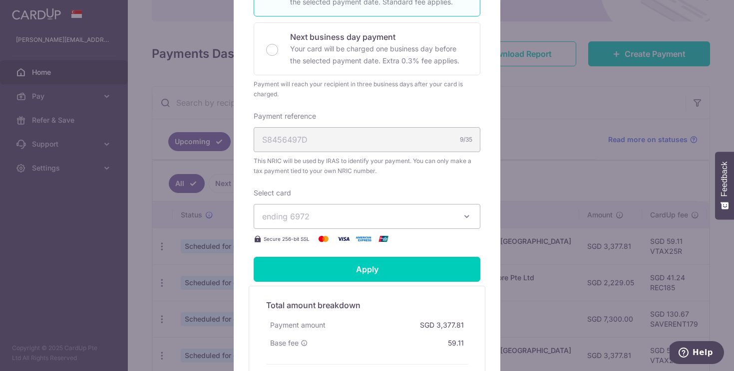
scroll to position [267, 0]
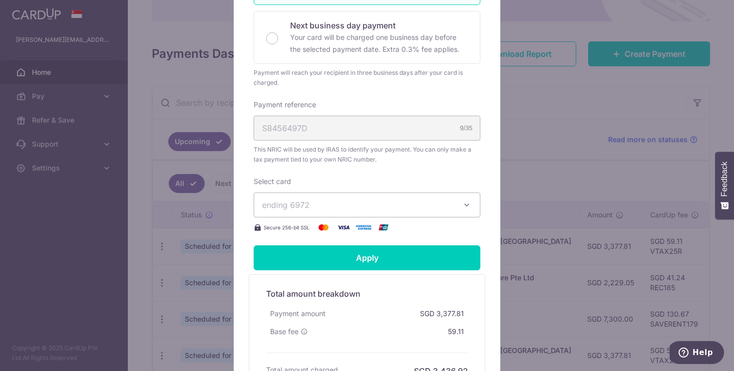
click at [412, 206] on span "ending 6972" at bounding box center [358, 205] width 192 height 12
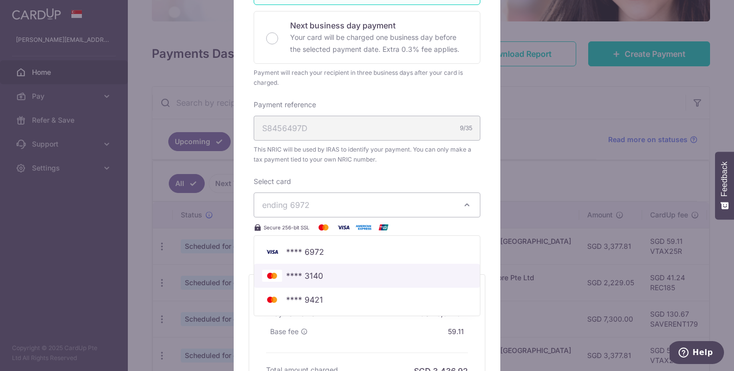
click at [413, 273] on span "**** 3140" at bounding box center [367, 276] width 210 height 12
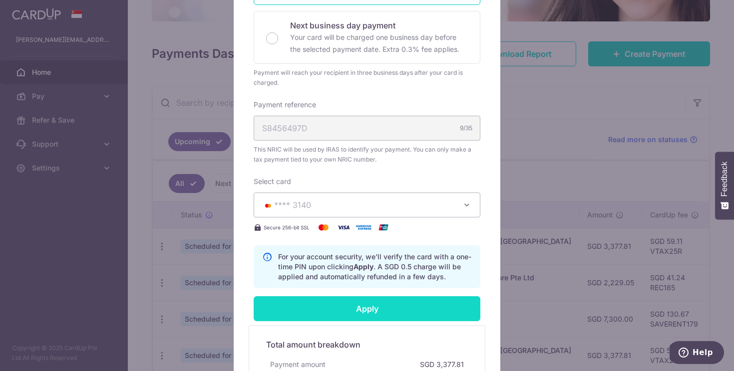
click at [409, 312] on input "Apply" at bounding box center [366, 308] width 227 height 25
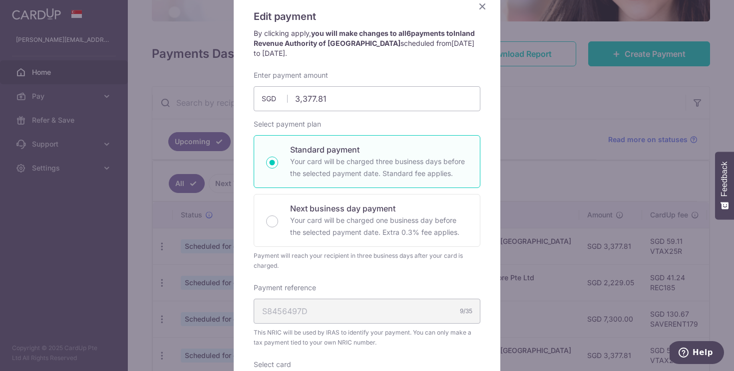
scroll to position [53, 0]
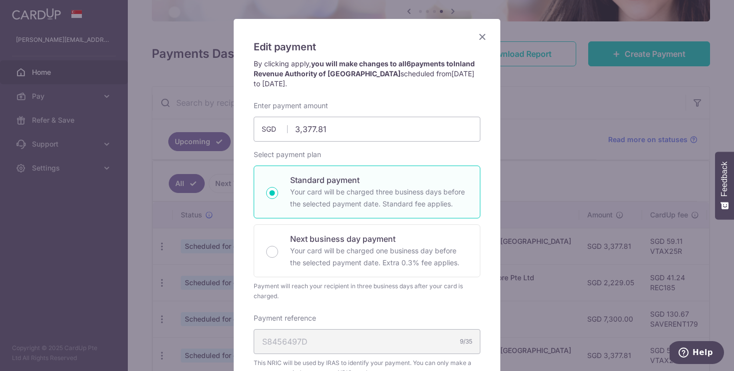
click at [486, 36] on icon "Close" at bounding box center [482, 36] width 12 height 12
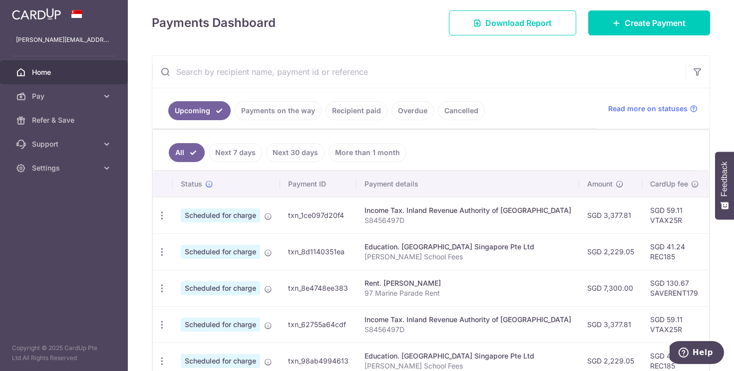
scroll to position [138, 0]
click at [159, 217] on icon "button" at bounding box center [162, 215] width 10 height 10
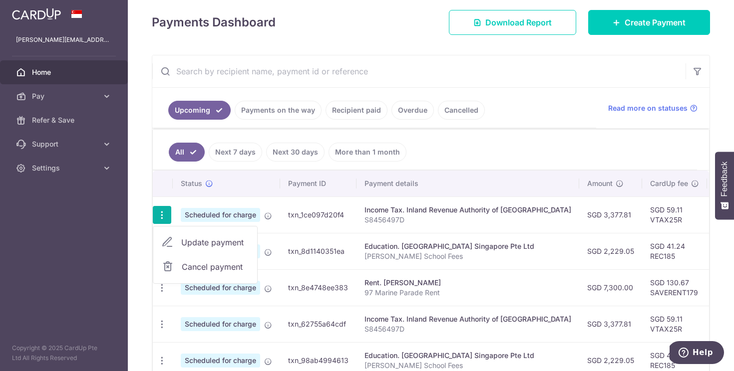
click at [223, 247] on span "Update payment" at bounding box center [215, 243] width 68 height 12
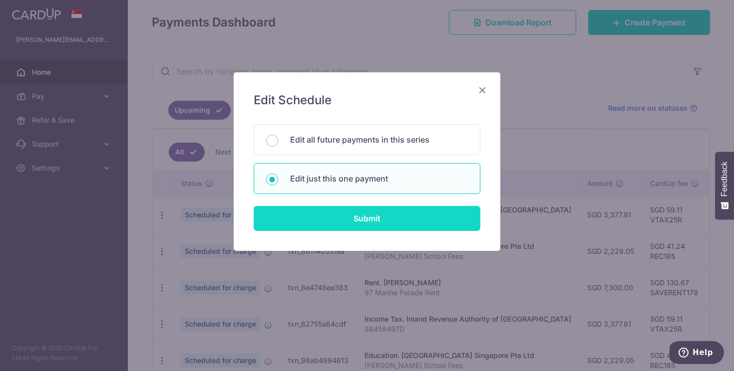
click at [366, 217] on input "Submit" at bounding box center [366, 218] width 227 height 25
radio input "true"
type input "3,377.81"
type input "[DATE]"
type input "S8456497D"
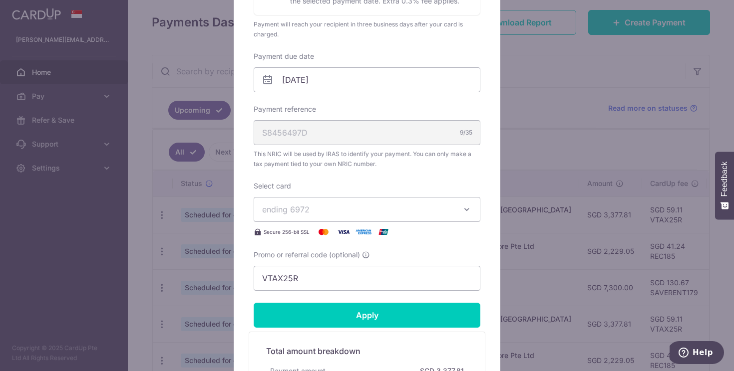
scroll to position [274, 0]
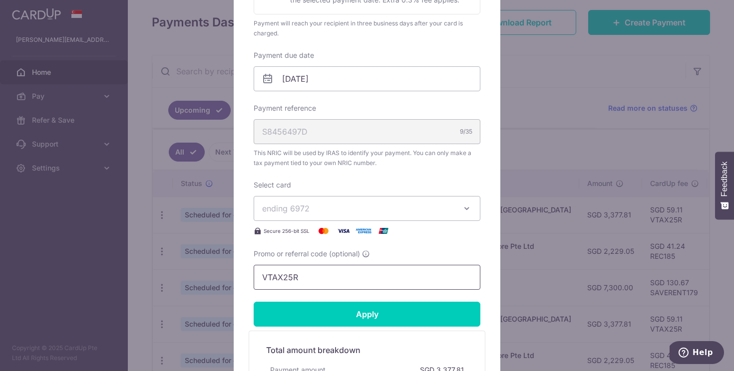
click at [334, 281] on input "VTAX25R" at bounding box center [366, 277] width 227 height 25
paste input "MCTAX25"
type input "MCTAX25"
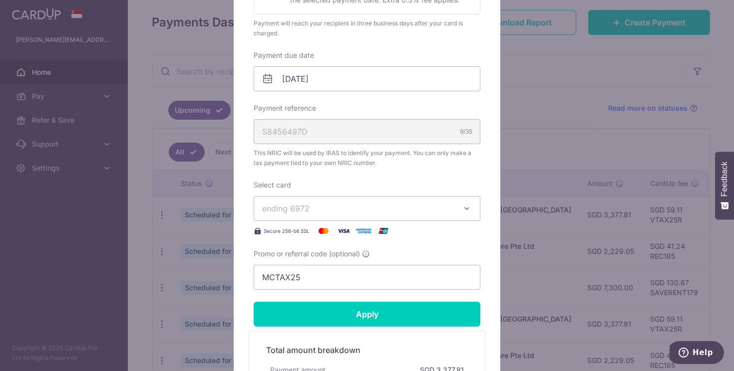
click at [348, 214] on span "ending 6972" at bounding box center [358, 209] width 192 height 12
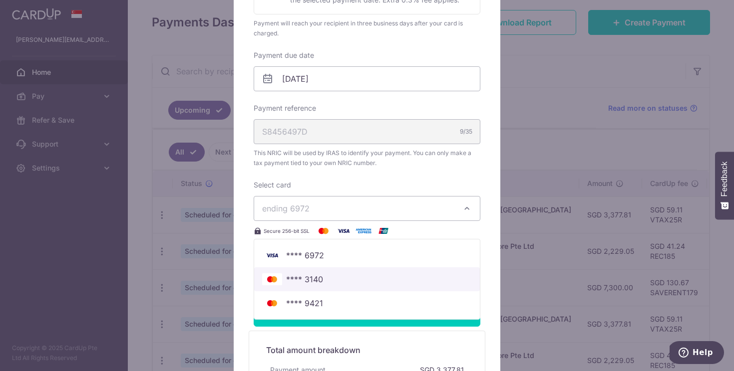
click at [357, 277] on span "**** 3140" at bounding box center [367, 279] width 210 height 12
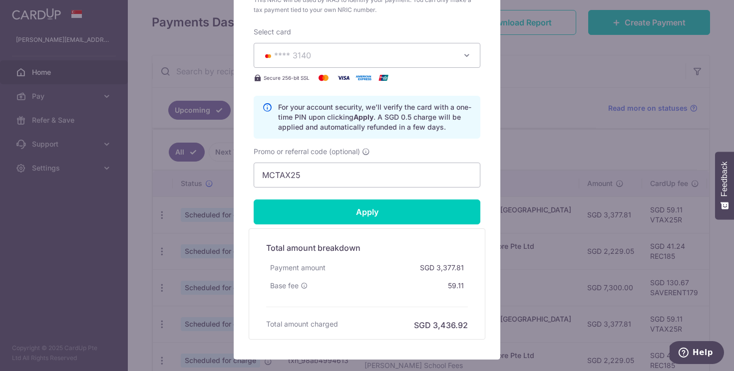
scroll to position [422, 0]
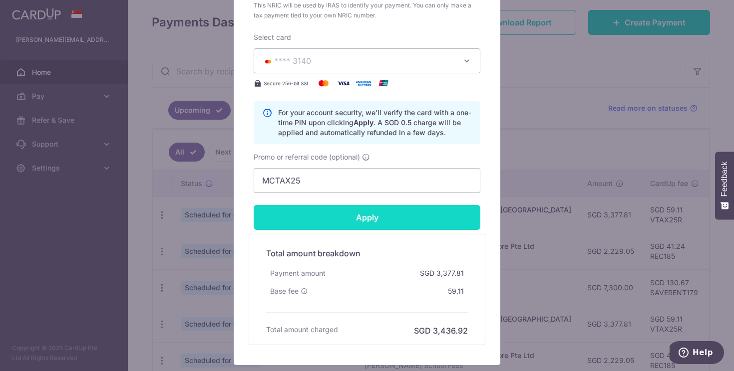
click at [333, 218] on input "Apply" at bounding box center [366, 217] width 227 height 25
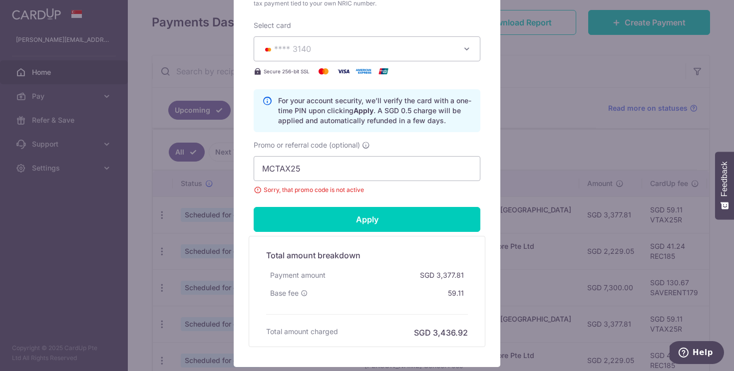
scroll to position [436, 0]
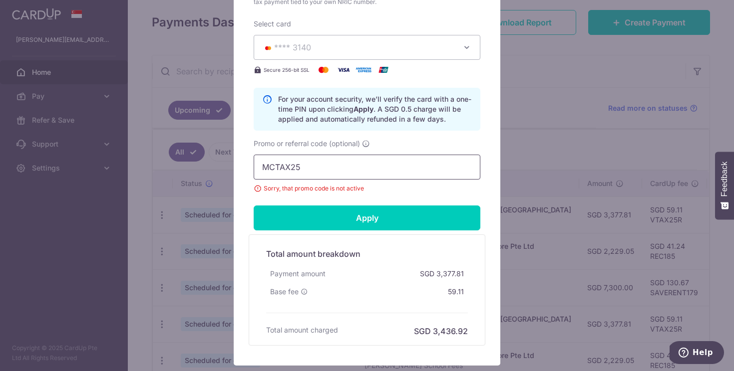
click at [379, 171] on input "MCTAX25" at bounding box center [366, 167] width 227 height 25
click at [259, 165] on input "MCTAX25" at bounding box center [366, 167] width 227 height 25
